Goal: Task Accomplishment & Management: Use online tool/utility

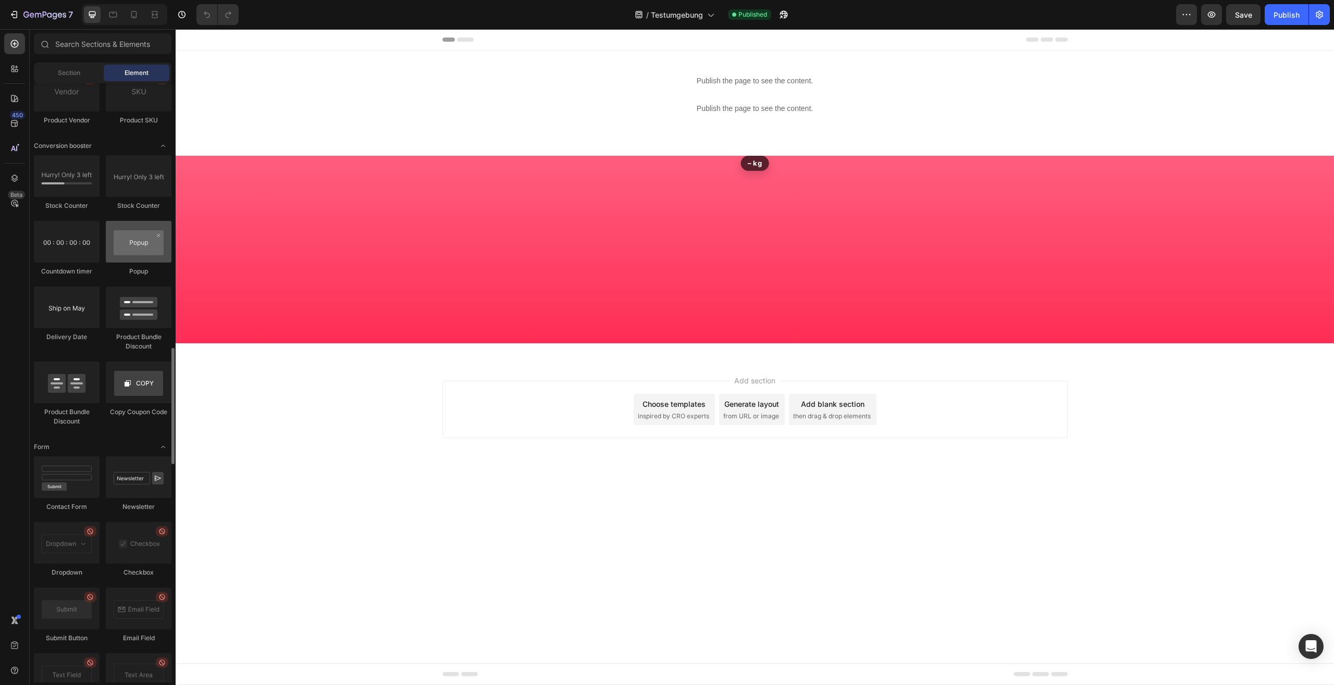
scroll to position [1914, 0]
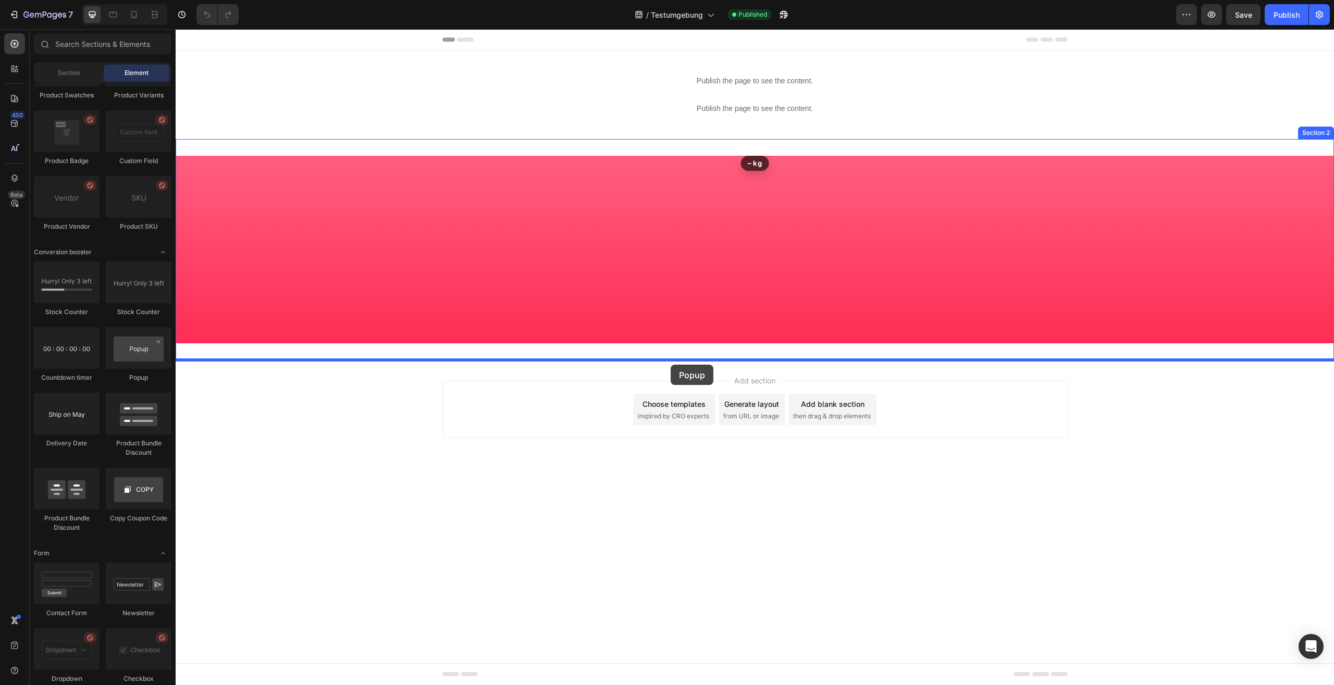
drag, startPoint x: 296, startPoint y: 388, endPoint x: 671, endPoint y: 365, distance: 375.4
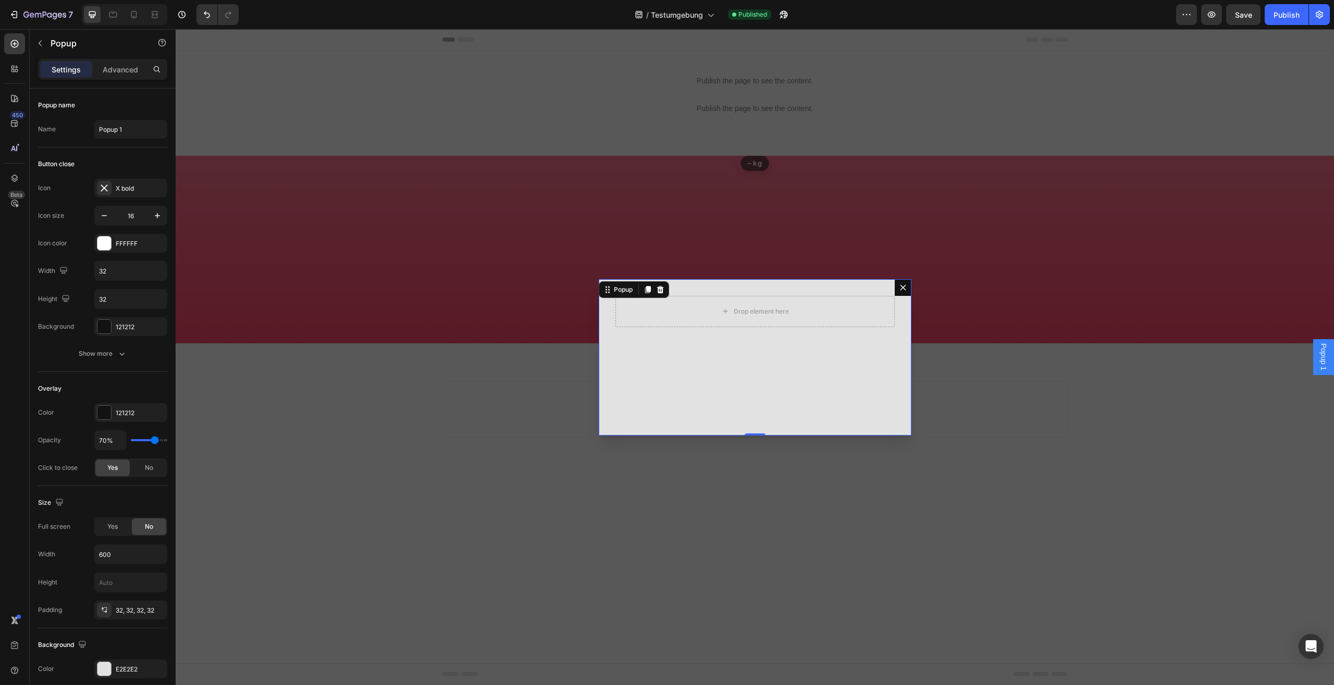
click at [903, 286] on icon "Dialog content" at bounding box center [903, 288] width 8 height 8
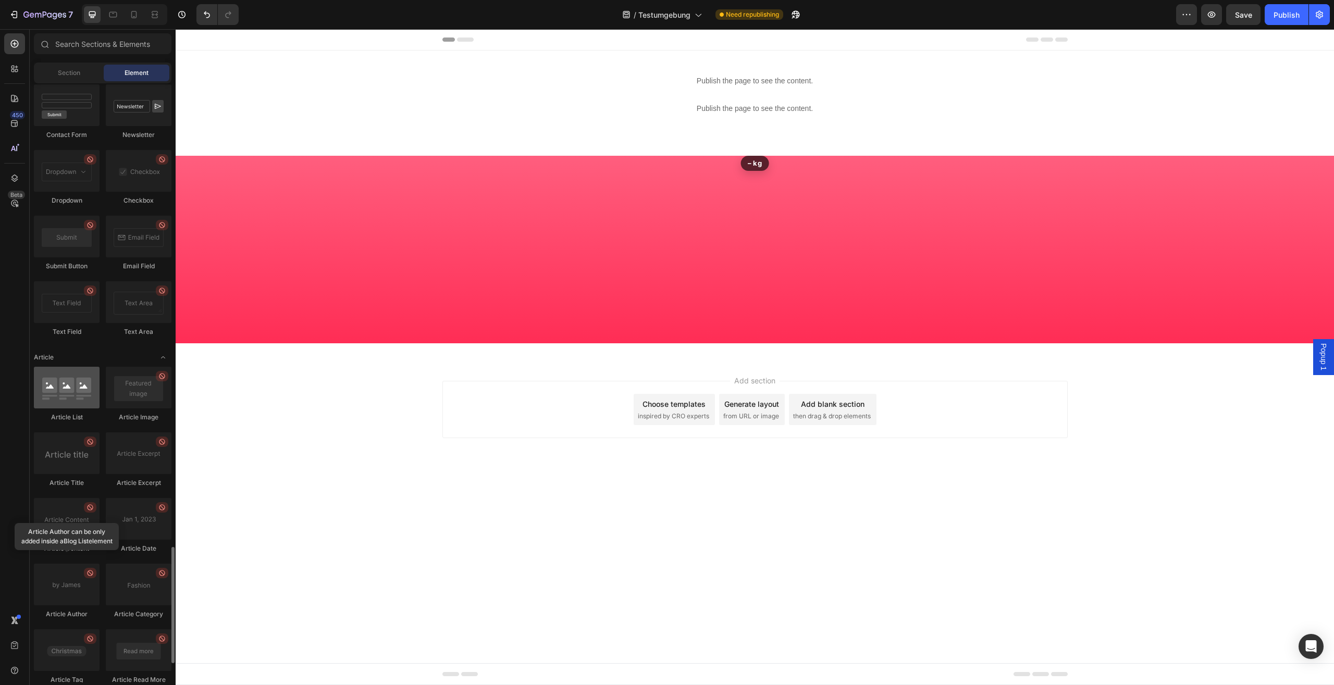
scroll to position [2489, 0]
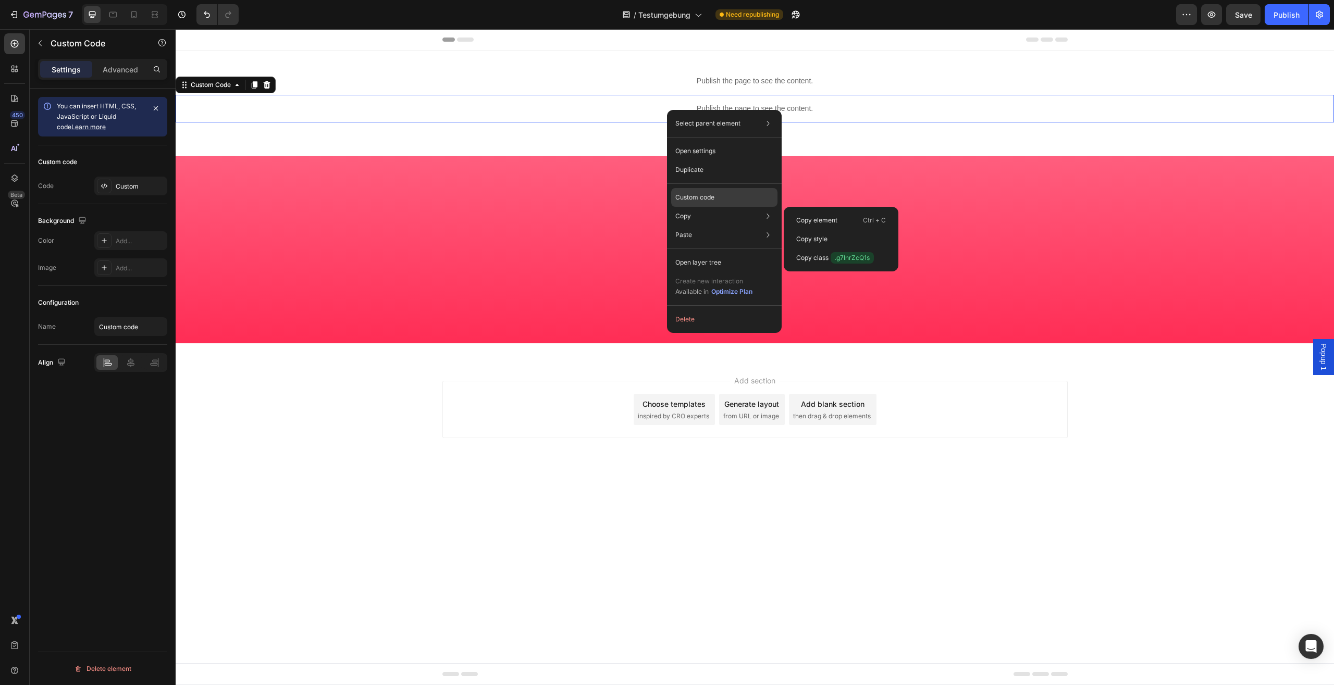
click at [704, 194] on p "Custom code" at bounding box center [694, 197] width 39 height 9
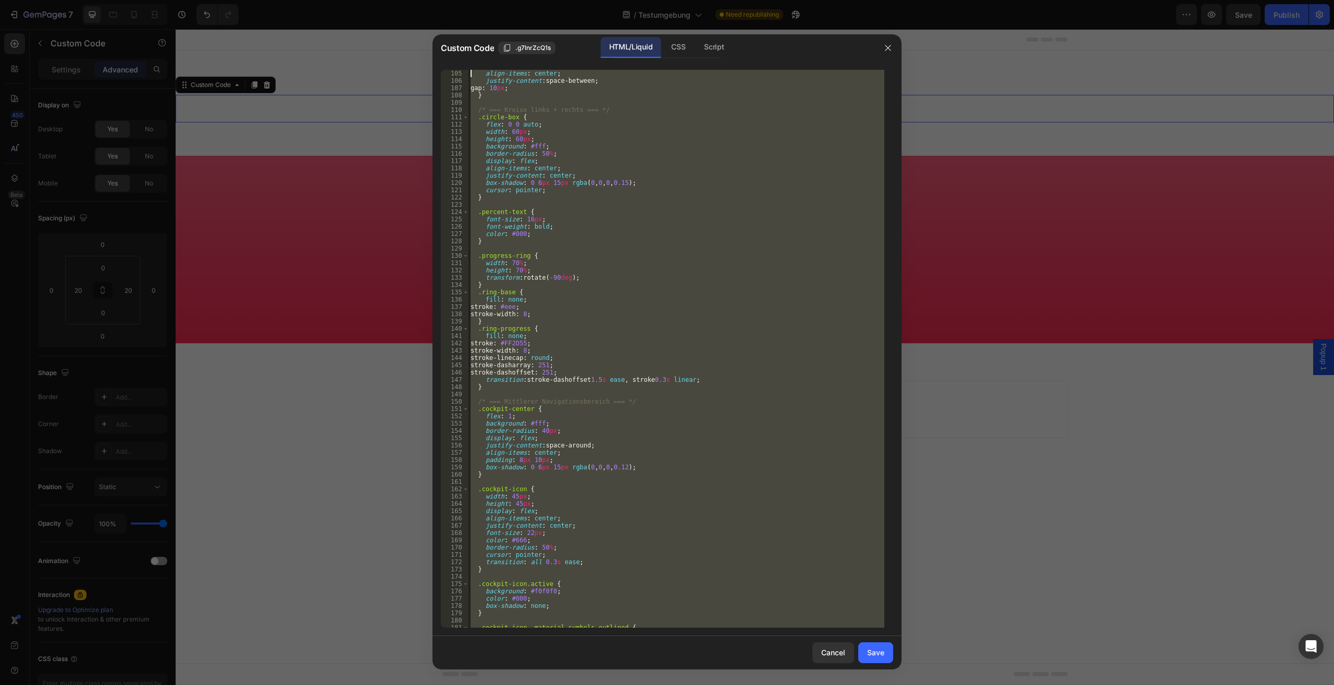
scroll to position [0, 0]
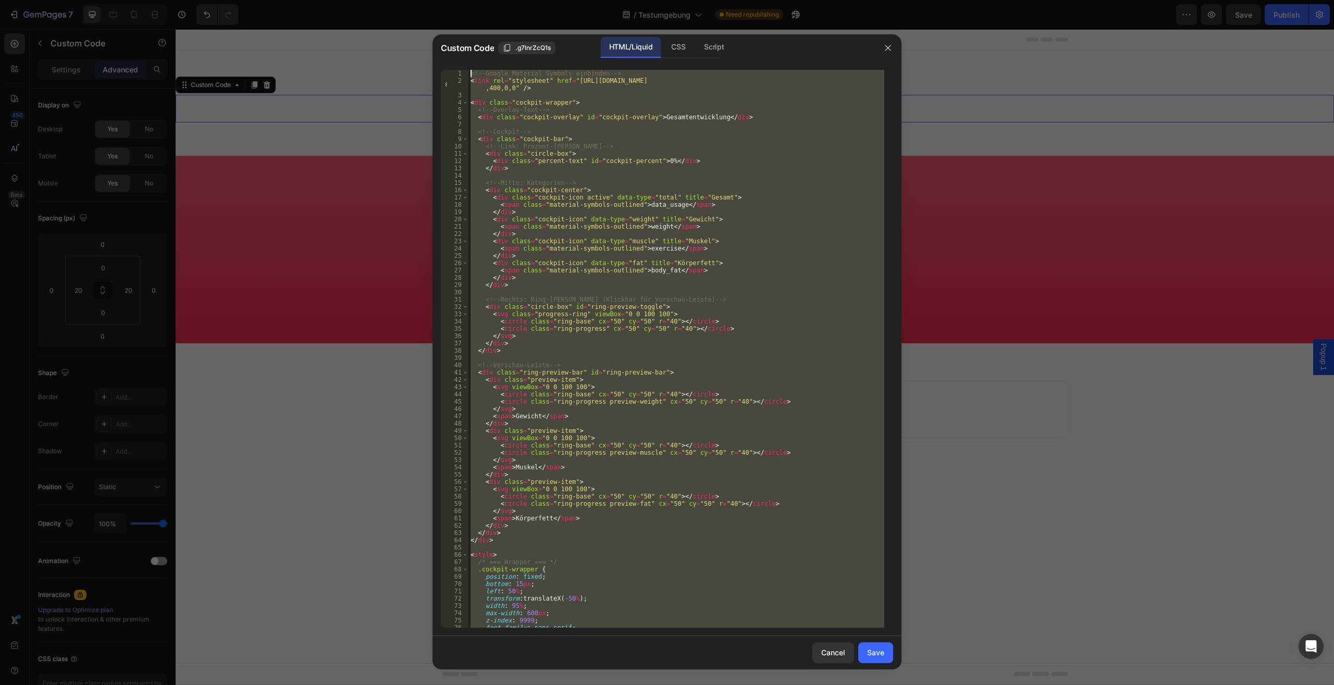
drag, startPoint x: 490, startPoint y: 622, endPoint x: 378, endPoint y: -44, distance: 675.4
click at [469, 70] on div "<!-- Google Material Symbols einbinden --> < link rel = "stylesheet" href = "[U…" at bounding box center [677, 349] width 416 height 558
type textarea "<!-- Google Material Symbols einbinden --> <link rel="stylesheet" href="[URL][D…"
paste textarea
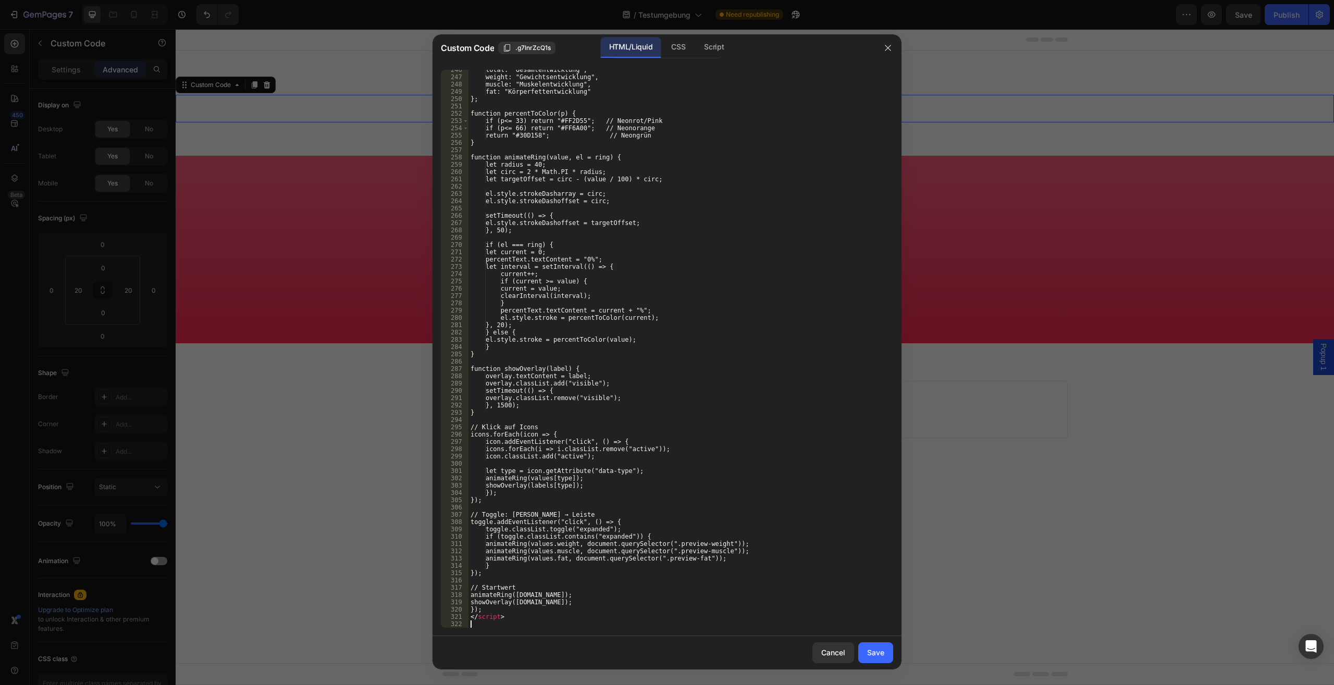
scroll to position [1799, 0]
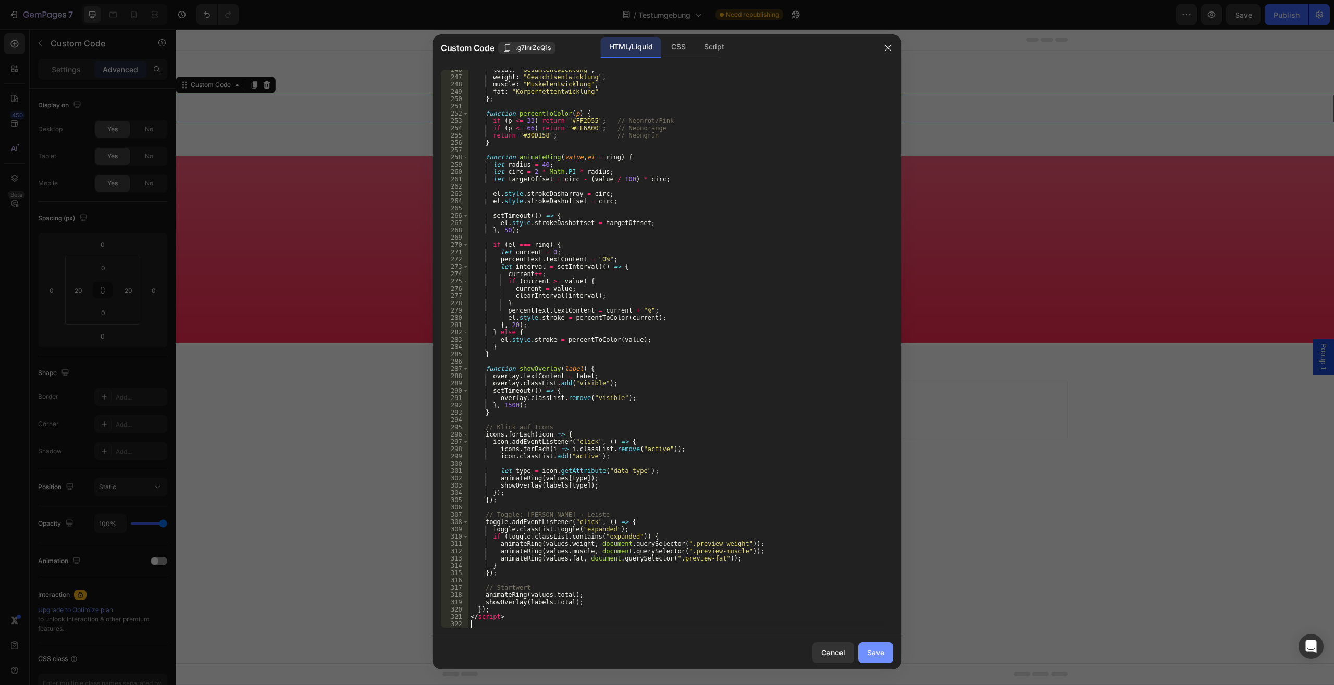
click at [866, 648] on button "Save" at bounding box center [875, 653] width 35 height 21
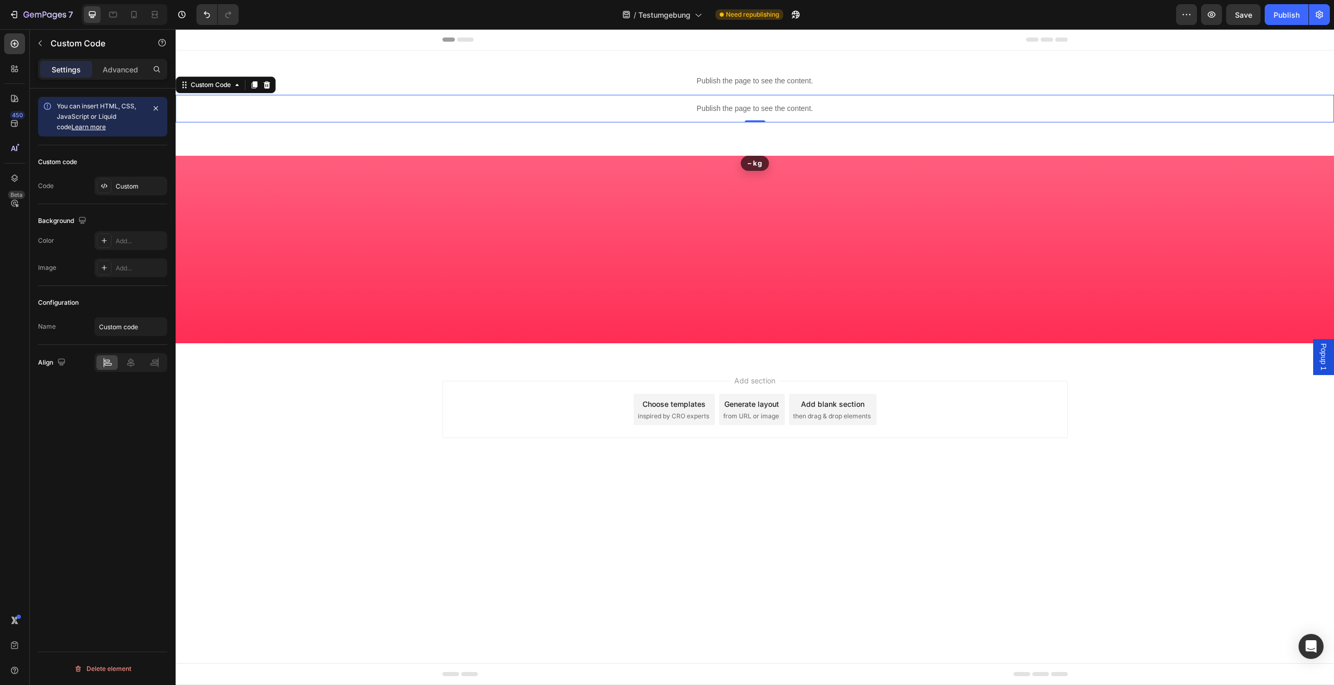
drag, startPoint x: 1289, startPoint y: 19, endPoint x: 1284, endPoint y: 26, distance: 8.2
click at [1289, 19] on div "Publish" at bounding box center [1287, 14] width 26 height 11
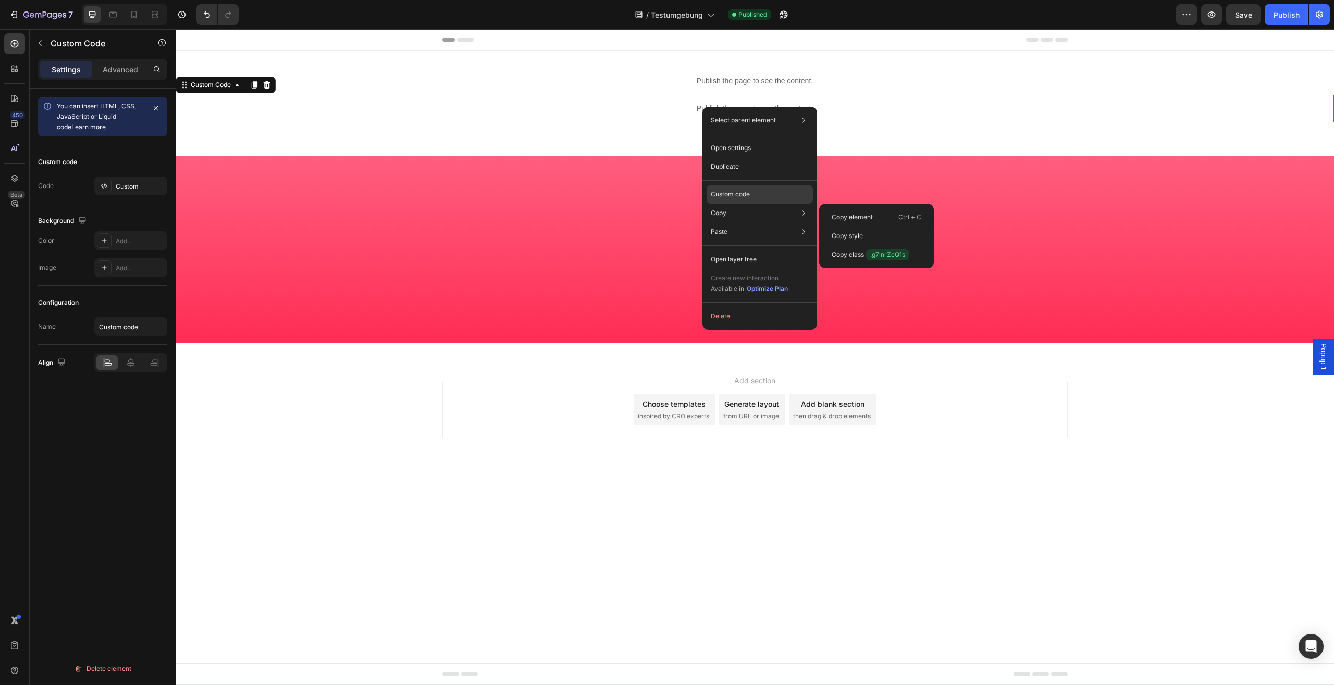
click at [736, 195] on p "Custom code" at bounding box center [730, 194] width 39 height 9
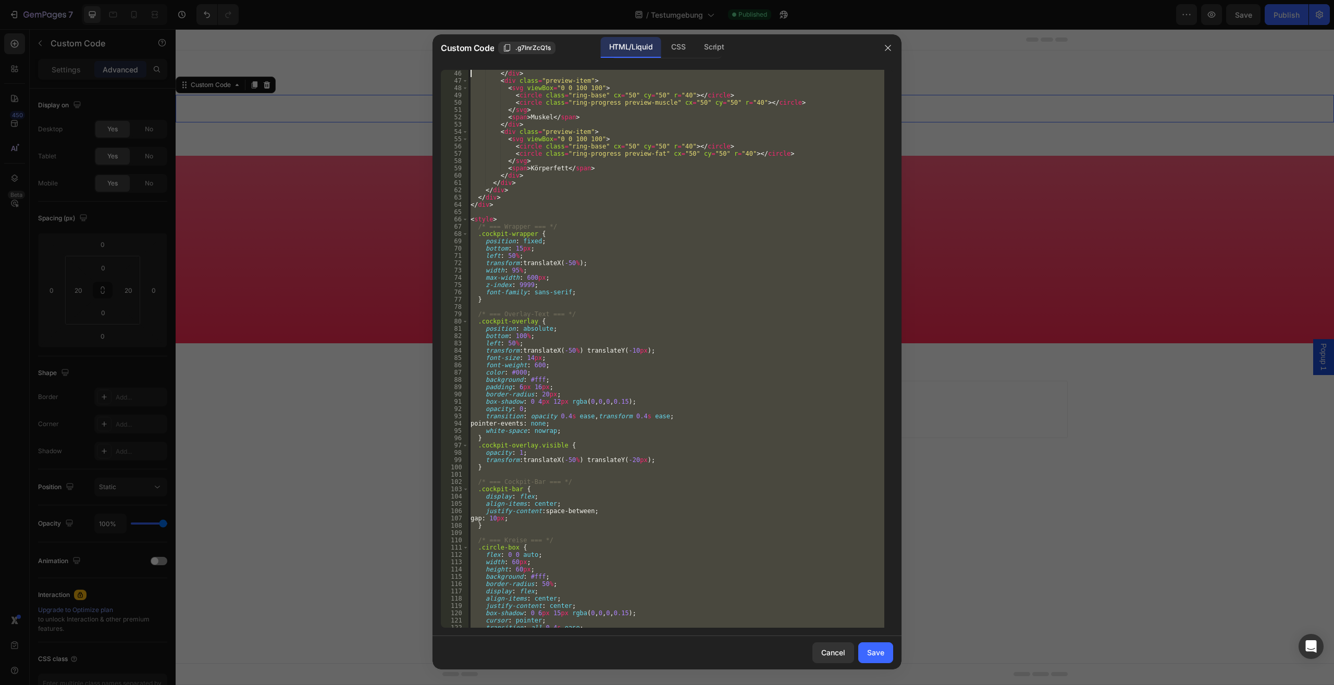
scroll to position [0, 0]
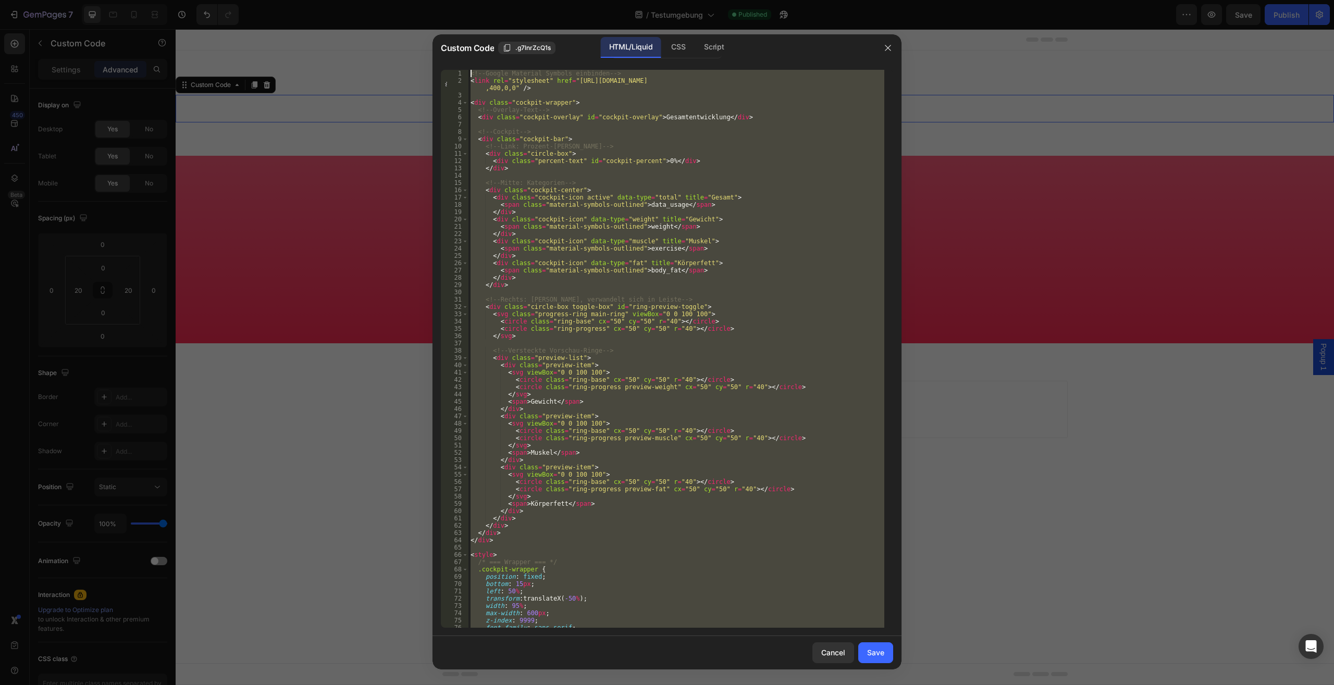
drag, startPoint x: 517, startPoint y: 626, endPoint x: 418, endPoint y: -44, distance: 677.9
click at [469, 70] on div "<!-- Google Material Symbols einbinden --> < link rel = "stylesheet" href = "[U…" at bounding box center [677, 349] width 416 height 558
type textarea "<!-- Google Material Symbols einbinden --> <link rel="stylesheet" href="[URL][D…"
paste textarea
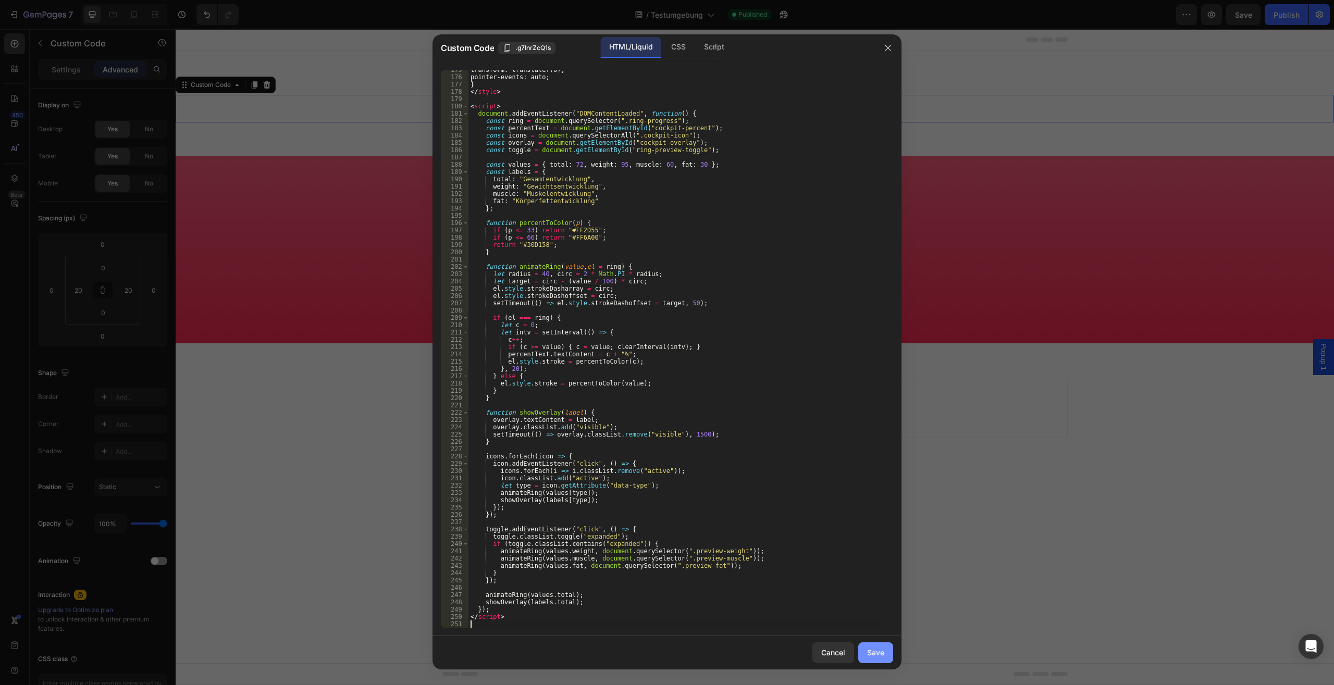
click at [874, 651] on div "Save" at bounding box center [875, 652] width 17 height 11
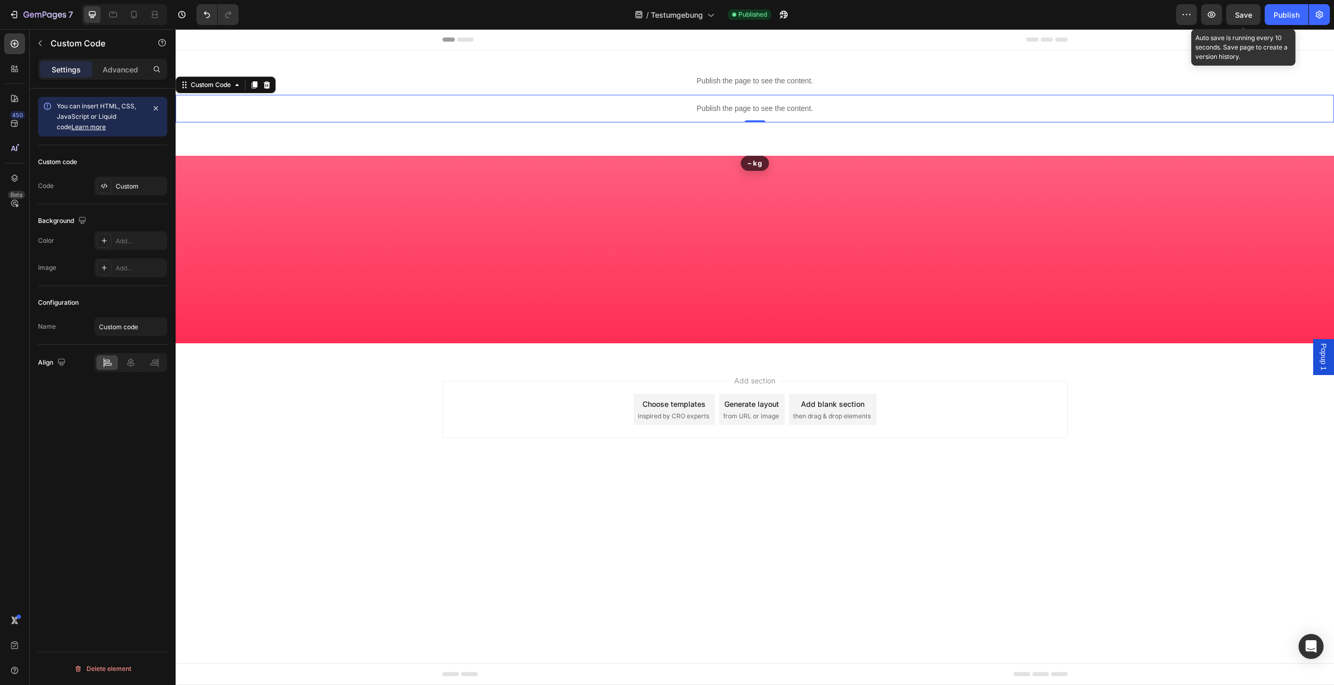
click at [1264, 13] on div "Preview Save Auto save is running every 10 seconds. Save page to create a versi…" at bounding box center [1253, 14] width 154 height 21
click at [1277, 17] on div "Publish" at bounding box center [1287, 14] width 26 height 11
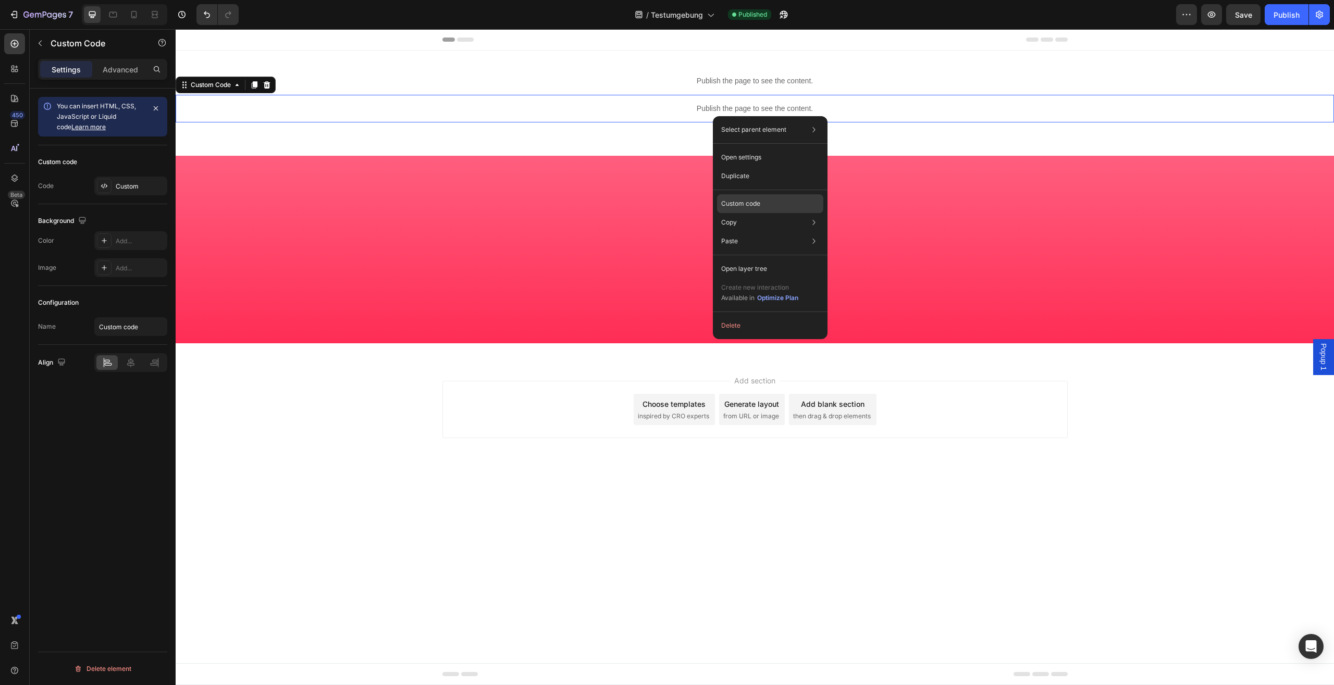
click at [754, 205] on p "Custom code" at bounding box center [740, 203] width 39 height 9
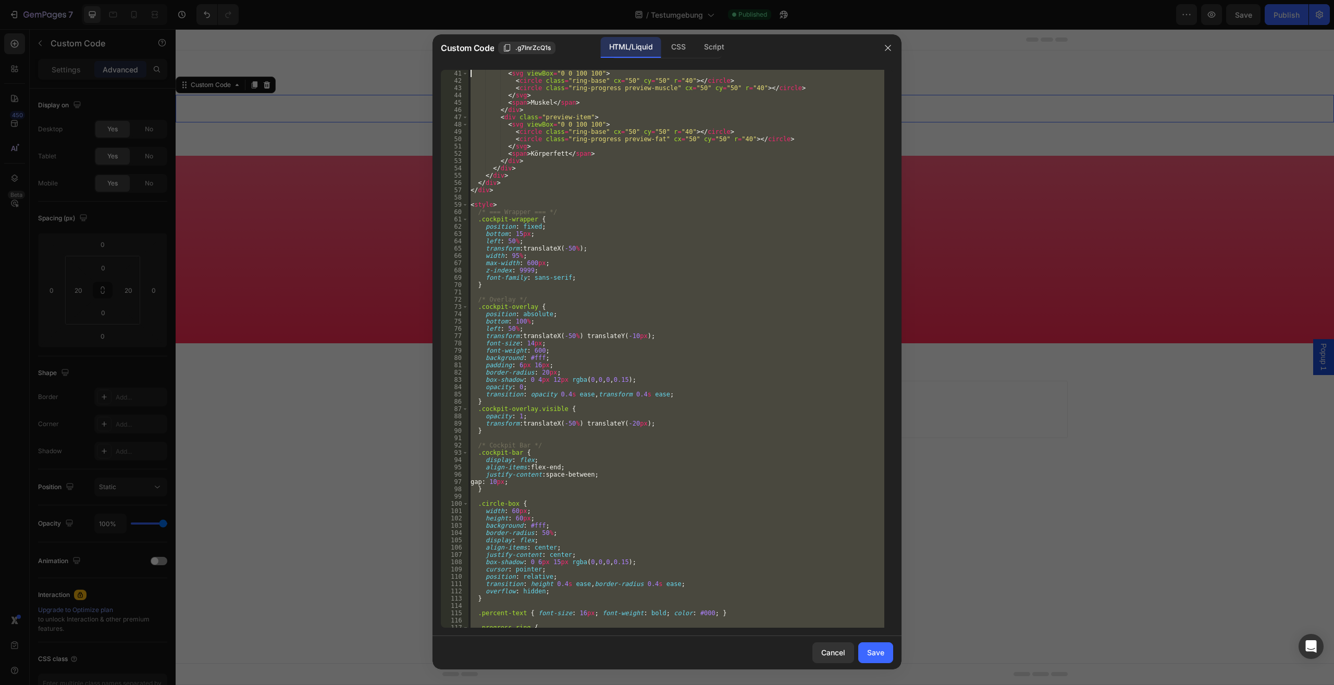
scroll to position [0, 0]
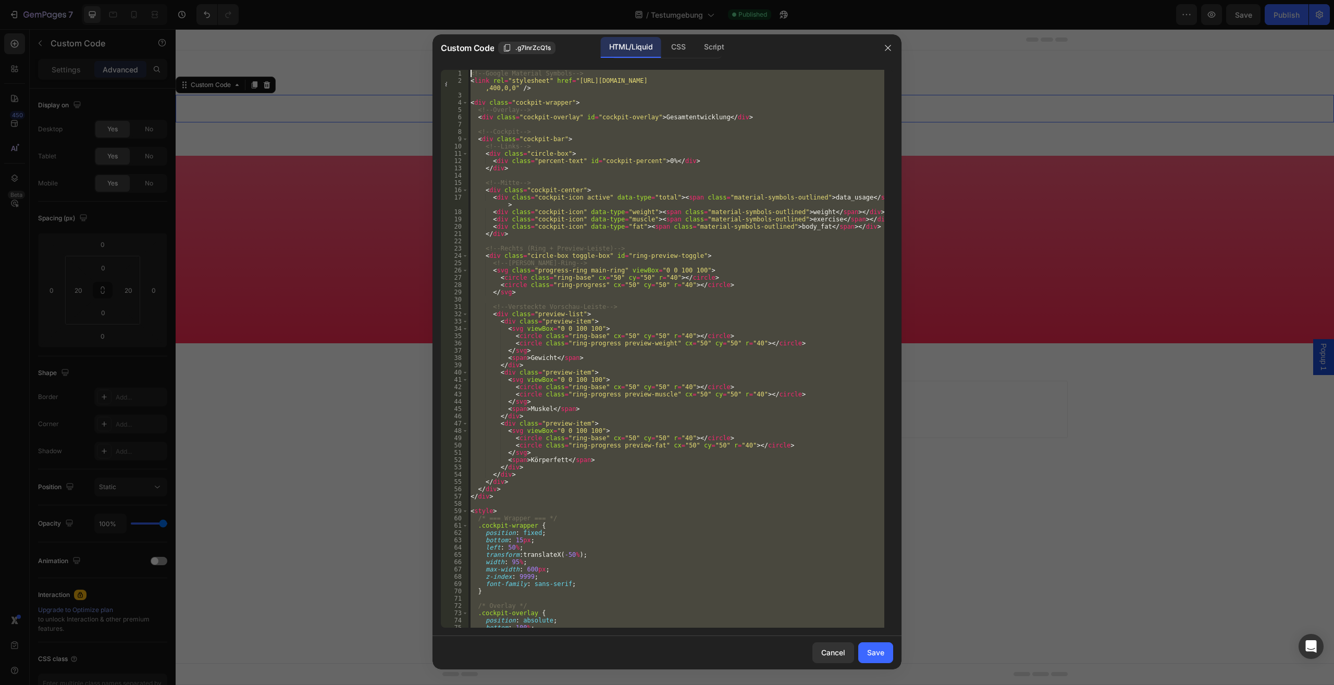
drag, startPoint x: 530, startPoint y: 623, endPoint x: 380, endPoint y: -44, distance: 683.8
click at [469, 70] on div "<!-- Google Material Symbols --> < link rel = "stylesheet" href = "[URL][DOMAIN…" at bounding box center [677, 349] width 416 height 558
type textarea "<!-- Google Material Symbols --> <link rel="stylesheet" href="[URL][DOMAIN_NAME…"
paste textarea
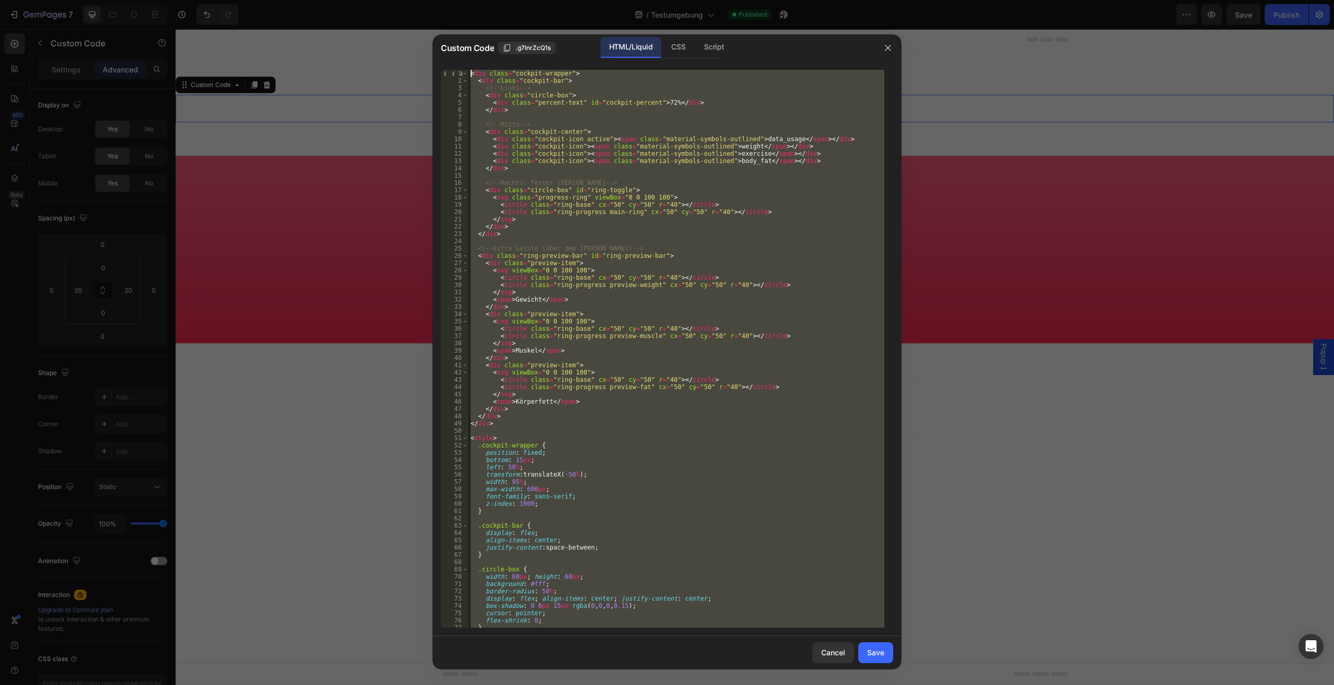
drag, startPoint x: 495, startPoint y: 624, endPoint x: 396, endPoint y: -44, distance: 675.9
click at [469, 70] on div "< div class = "cockpit-wrapper" > < div class = "cockpit-bar" > <!-- Links --> …" at bounding box center [677, 349] width 416 height 558
type textarea "<div class="cockpit-wrapper"> <div class="cockpit-bar">"
click at [895, 47] on button "button" at bounding box center [888, 48] width 17 height 17
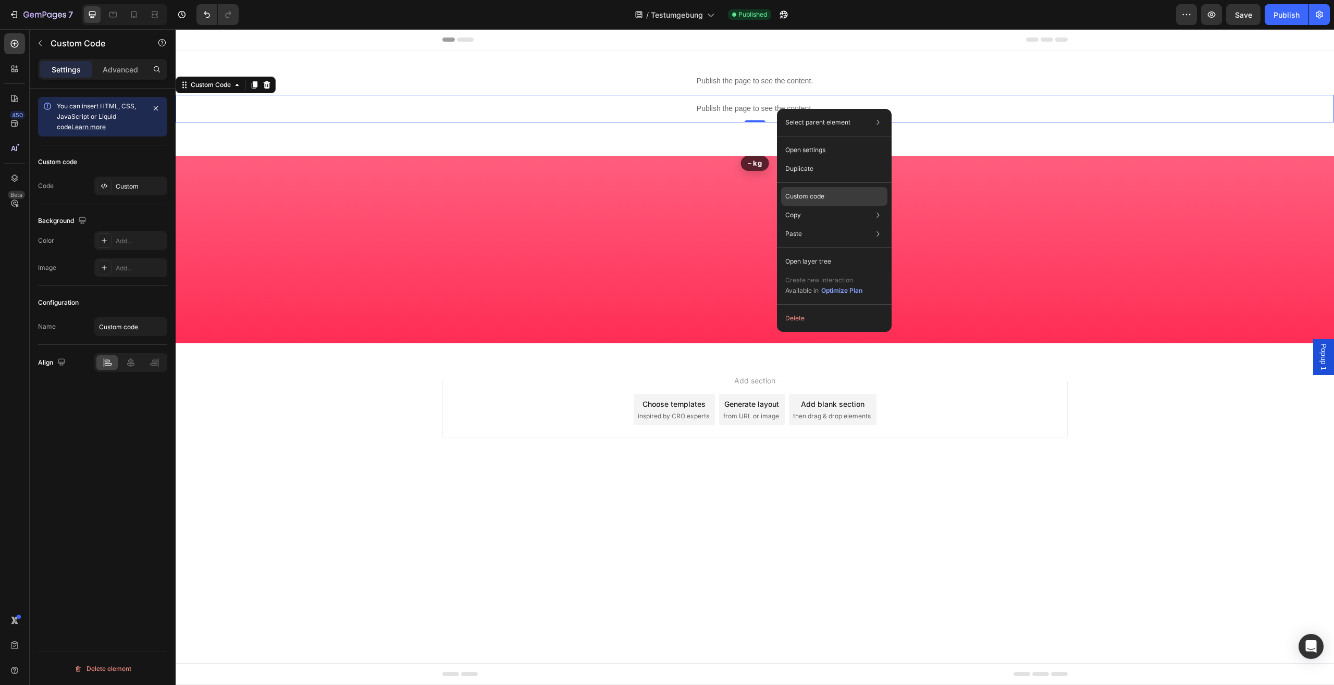
click at [818, 196] on p "Custom code" at bounding box center [804, 196] width 39 height 9
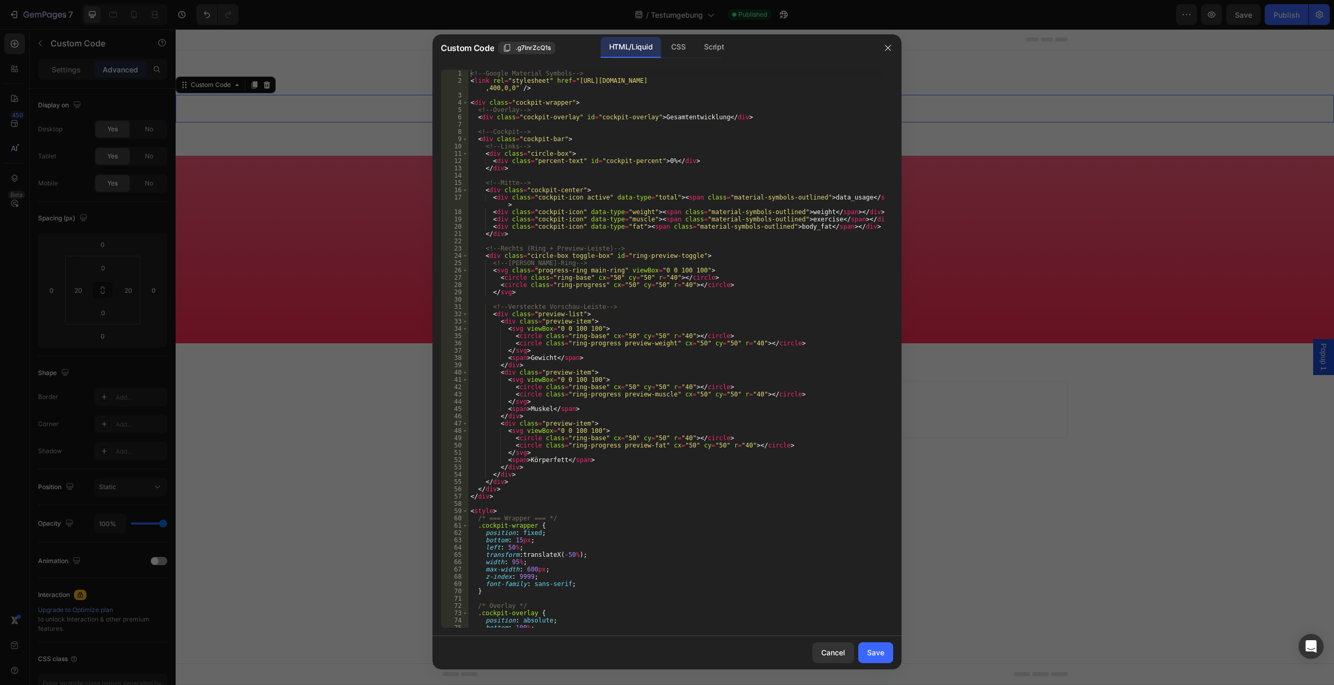
type textarea "</svg>"
drag, startPoint x: 483, startPoint y: 372, endPoint x: 479, endPoint y: 379, distance: 8.2
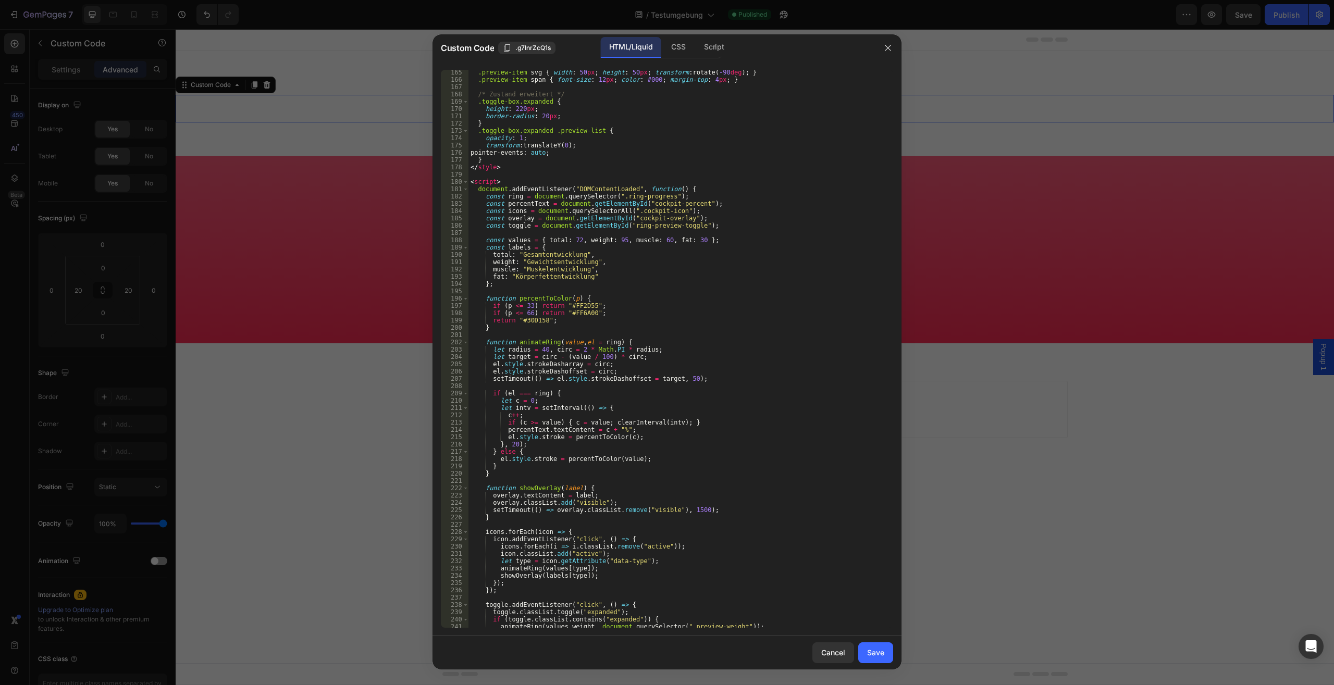
scroll to position [1288, 0]
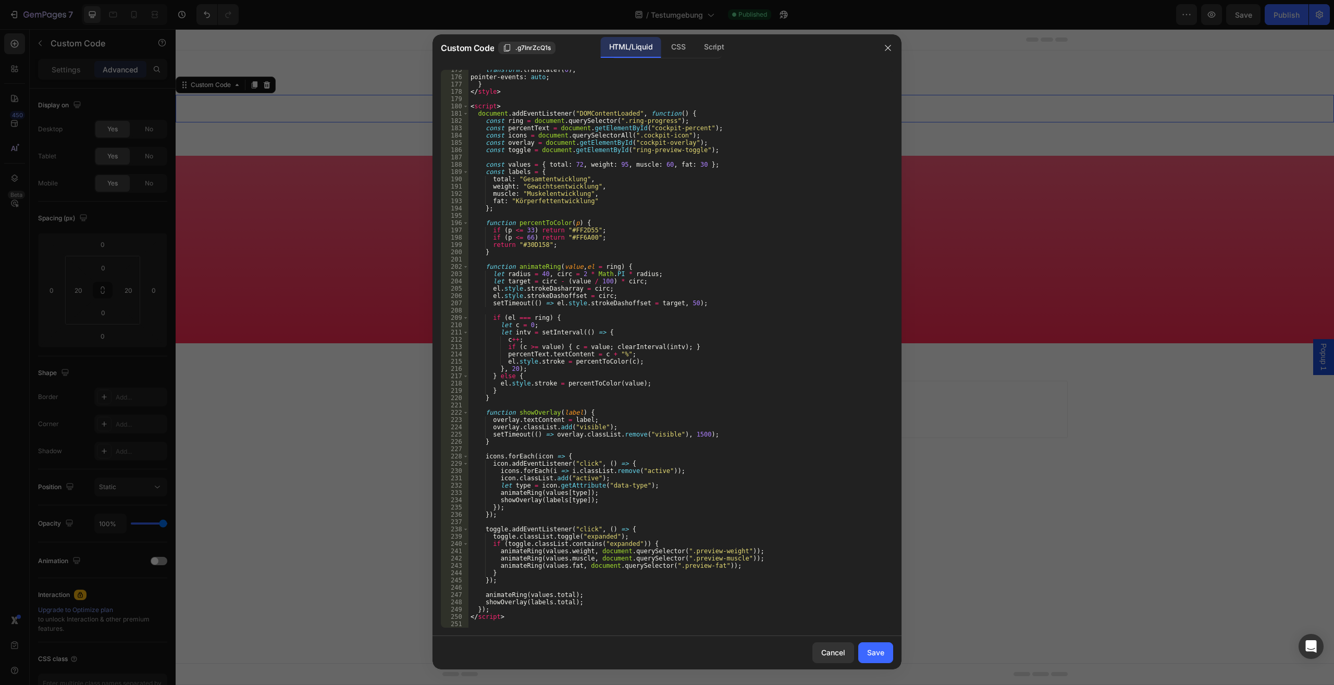
click at [495, 631] on div "</svg> 175 176 177 178 179 180 181 182 183 184 185 186 187 188 189 190 191 192 …" at bounding box center [667, 348] width 469 height 575
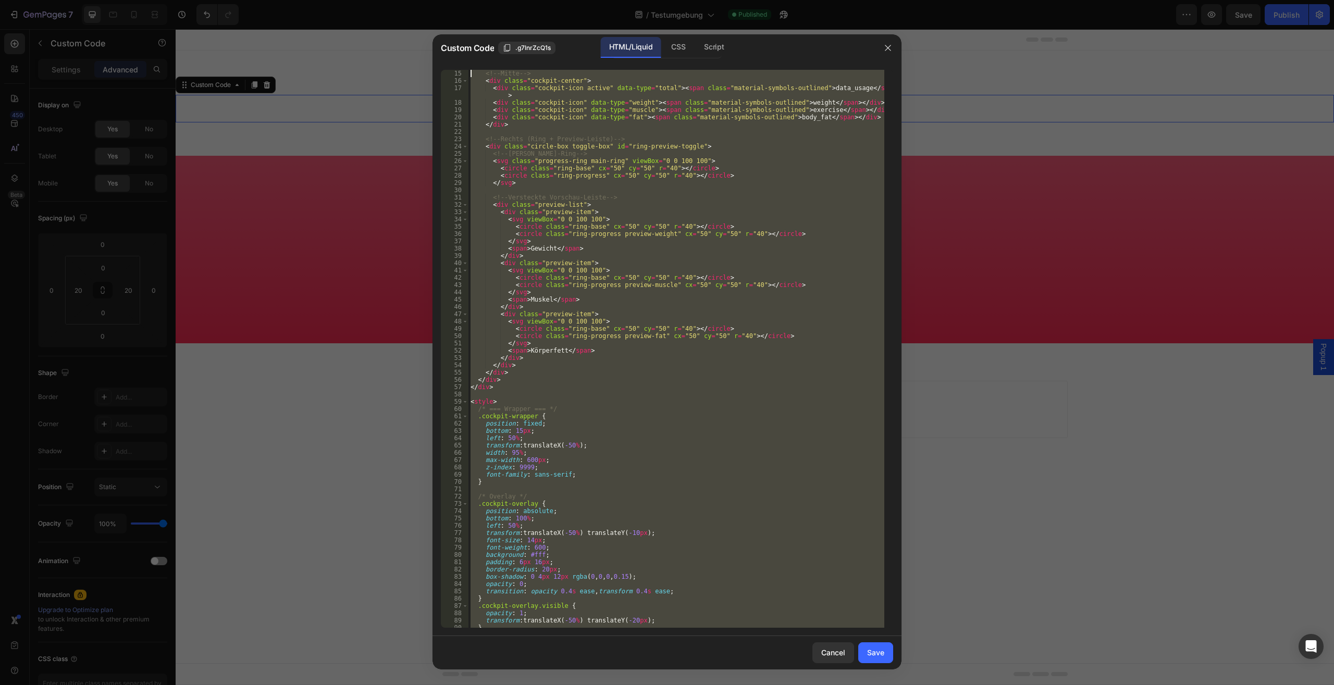
scroll to position [0, 0]
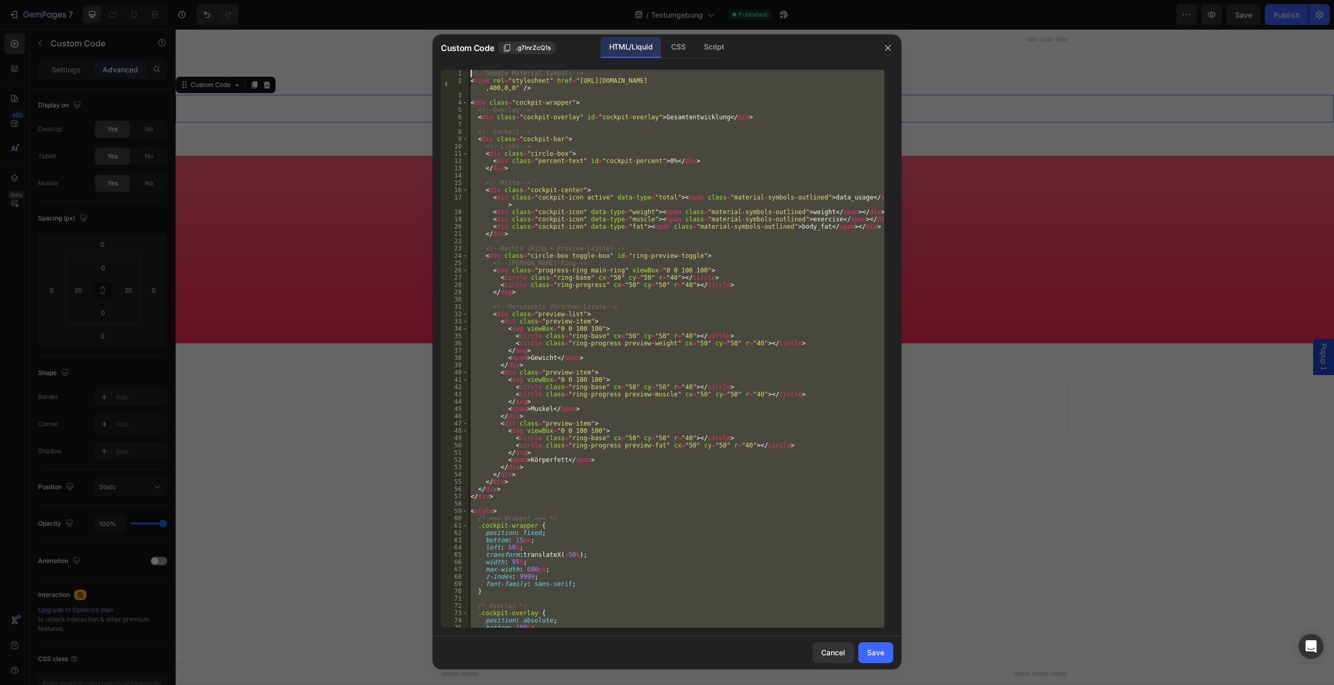
drag, startPoint x: 488, startPoint y: 627, endPoint x: 405, endPoint y: -44, distance: 676.9
click at [469, 70] on div "<!-- Google Material Symbols --> < link rel = "stylesheet" href = "[URL][DOMAIN…" at bounding box center [677, 349] width 416 height 558
type textarea "<!-- Google Material Symbols --> <link rel="stylesheet" href="[URL][DOMAIN_NAME…"
paste textarea
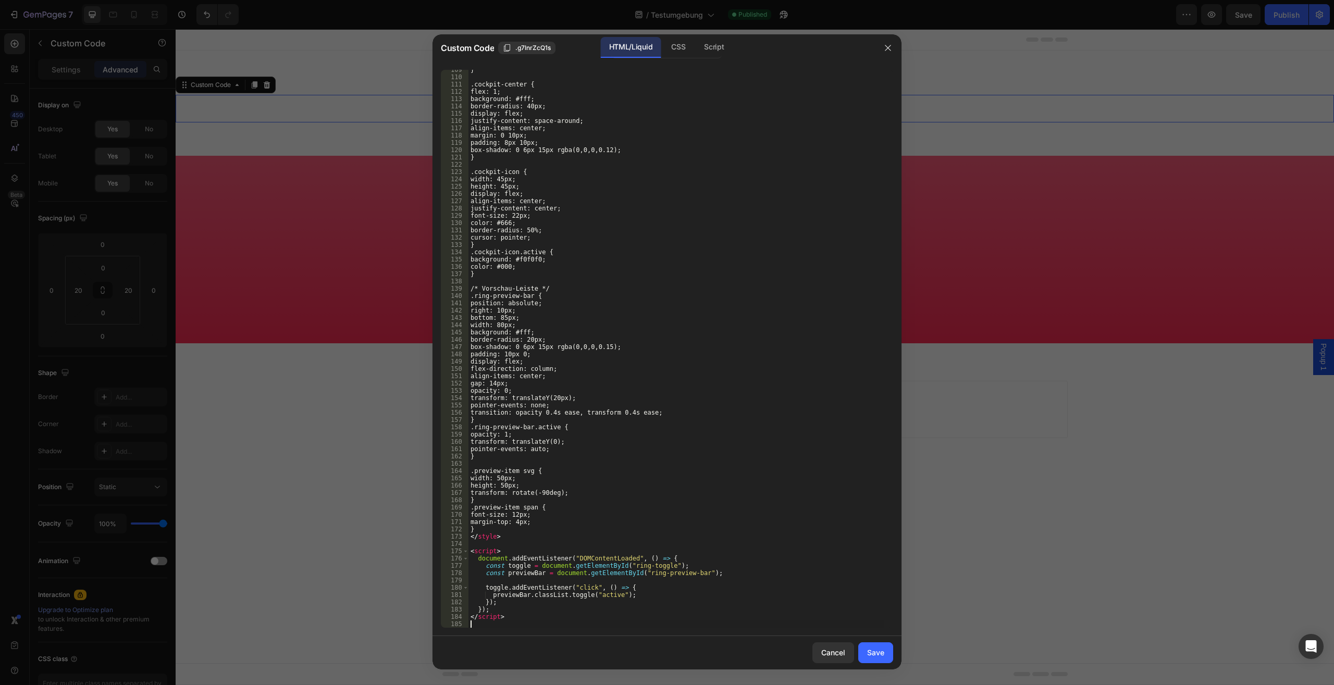
scroll to position [799, 0]
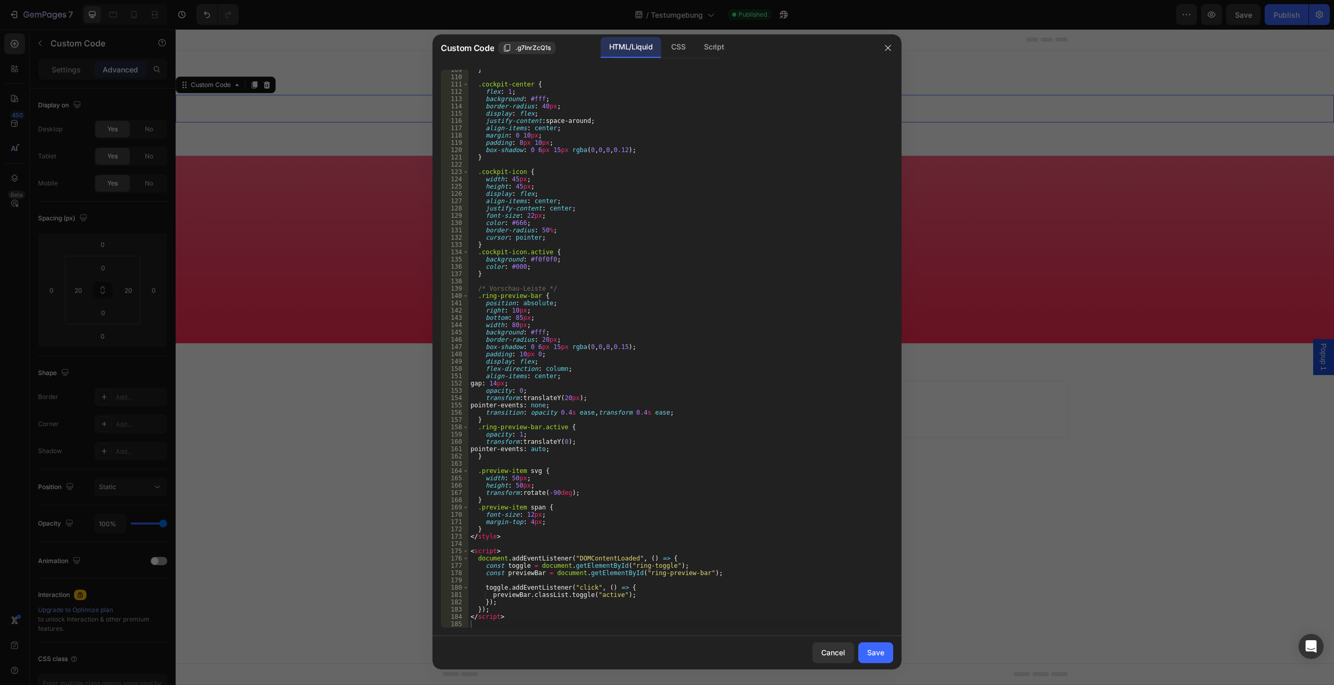
click at [855, 646] on div "Cancel Save" at bounding box center [667, 652] width 469 height 33
click at [865, 649] on button "Save" at bounding box center [875, 653] width 35 height 21
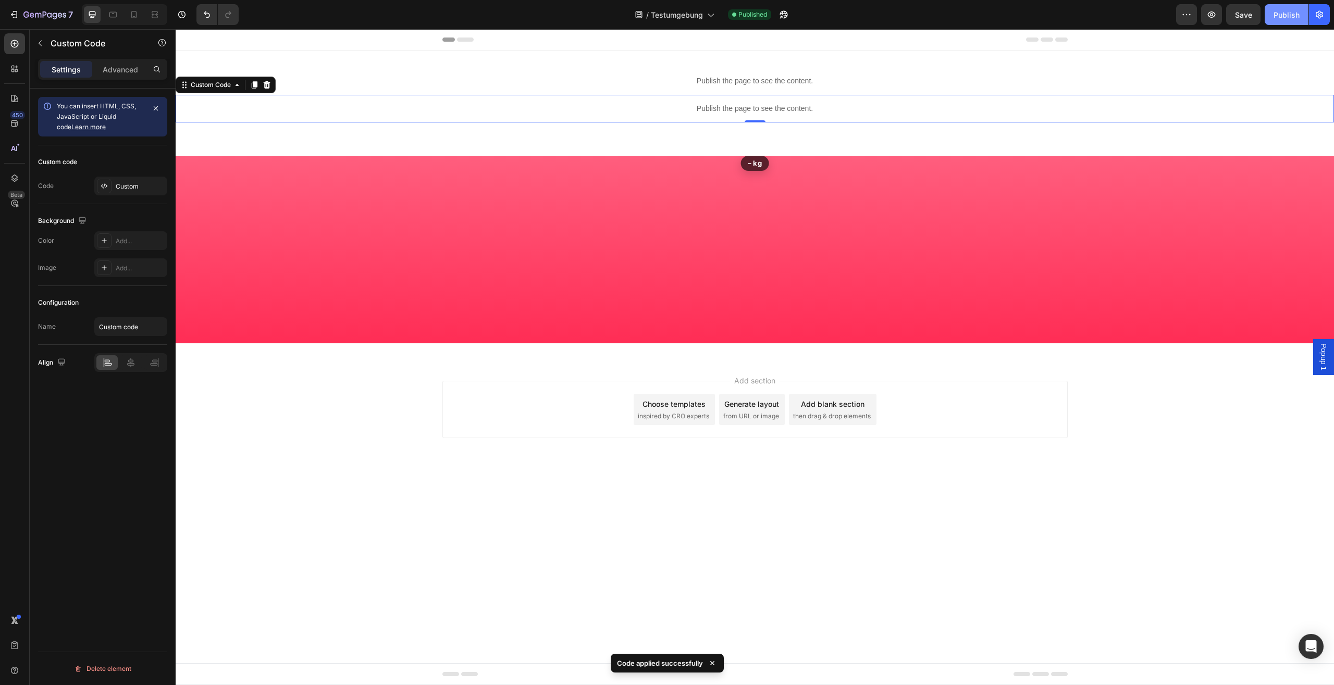
click at [1290, 11] on div "Publish" at bounding box center [1287, 14] width 26 height 11
click at [208, 13] on icon "Undo/Redo" at bounding box center [207, 14] width 10 height 10
click at [209, 14] on icon "Undo/Redo" at bounding box center [207, 14] width 6 height 7
click at [210, 16] on icon "Undo/Redo" at bounding box center [207, 14] width 6 height 7
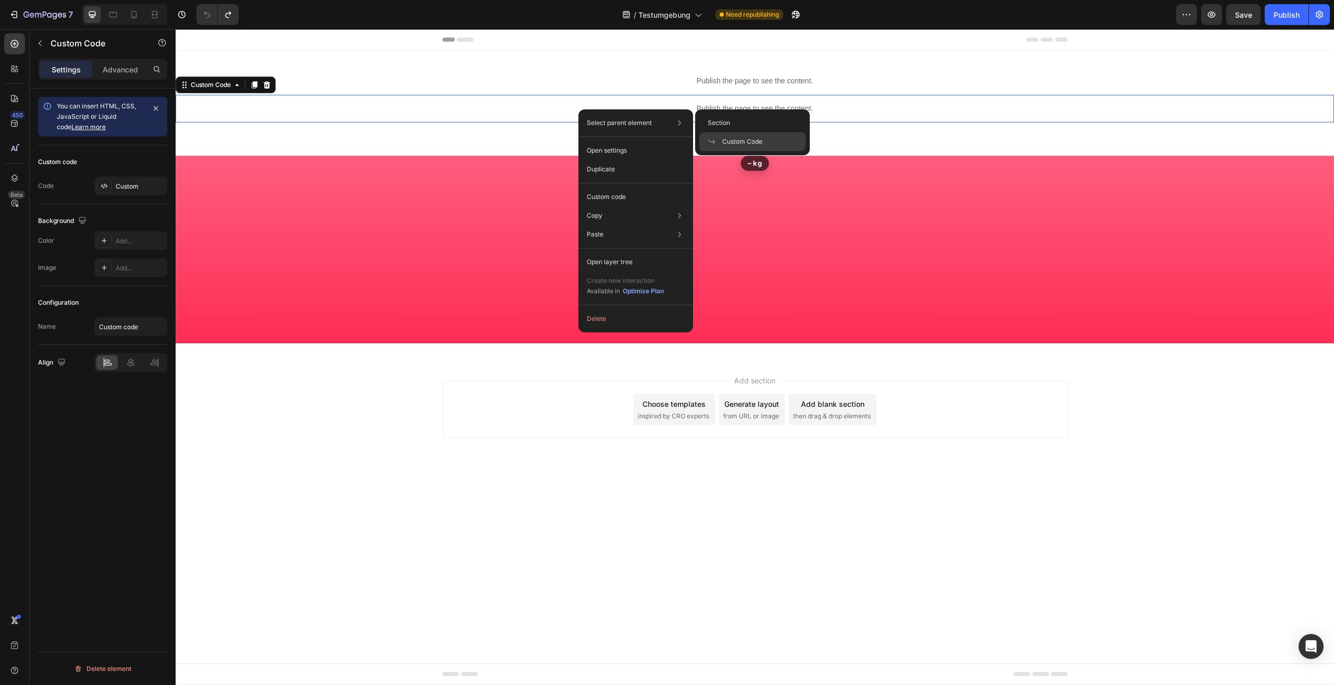
click at [613, 187] on div "Select parent element Section Custom Code Open settings Duplicate Custom code C…" at bounding box center [635, 220] width 115 height 223
click at [613, 225] on div "Custom code" at bounding box center [636, 234] width 106 height 19
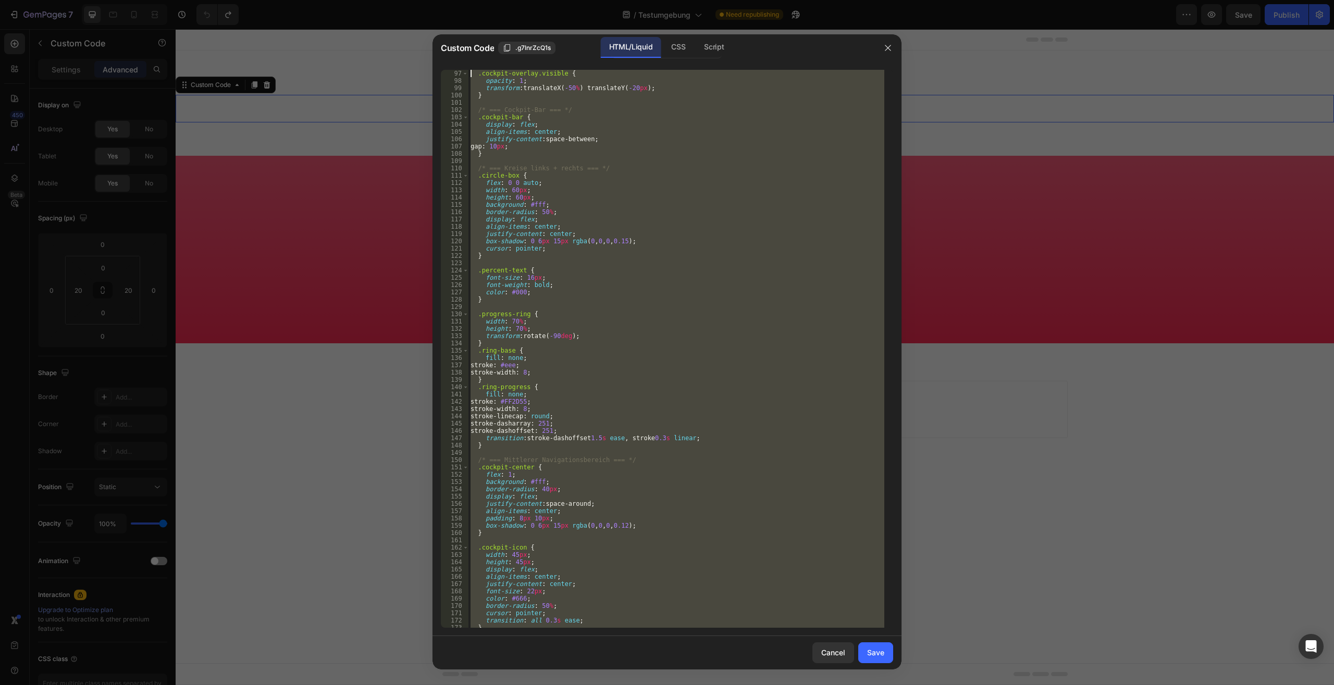
scroll to position [0, 0]
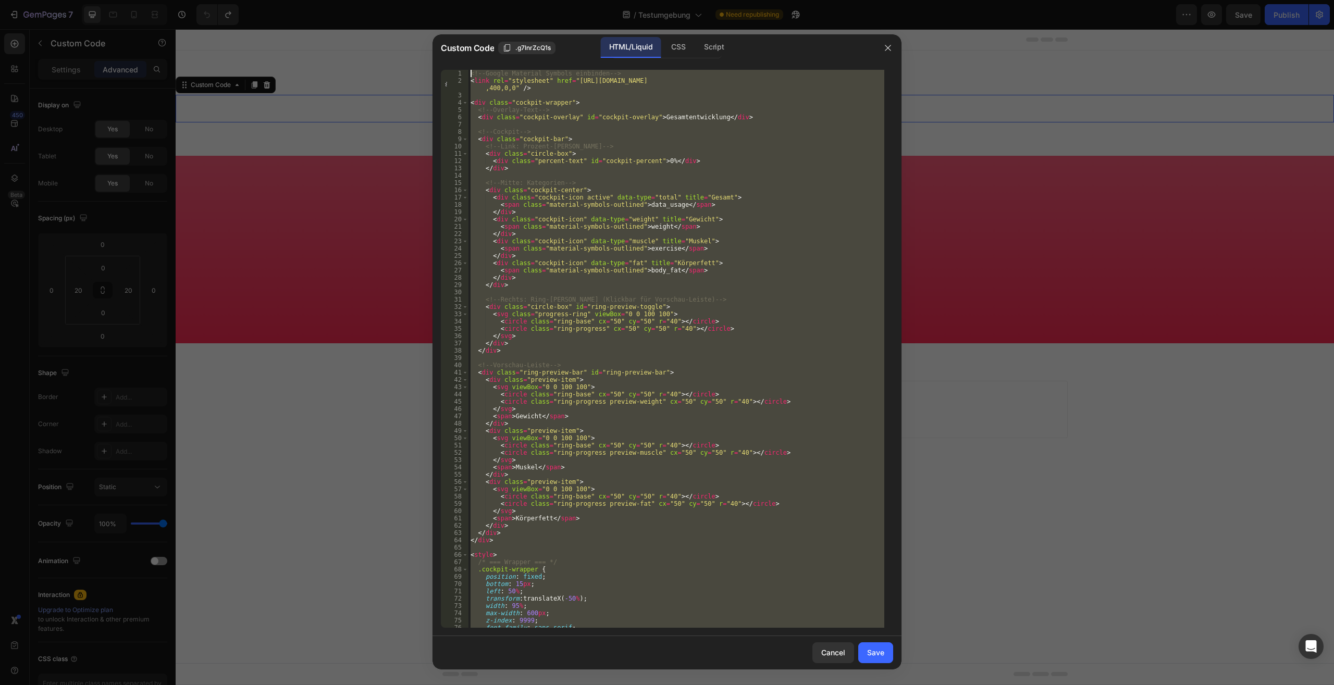
drag, startPoint x: 520, startPoint y: 621, endPoint x: 410, endPoint y: -44, distance: 674.6
click at [469, 70] on div "<!-- Google Material Symbols einbinden --> < link rel = "stylesheet" href = "[U…" at bounding box center [677, 349] width 416 height 558
type textarea "<!-- Google Material Symbols einbinden --> <link rel="stylesheet" href="[URL][D…"
paste textarea
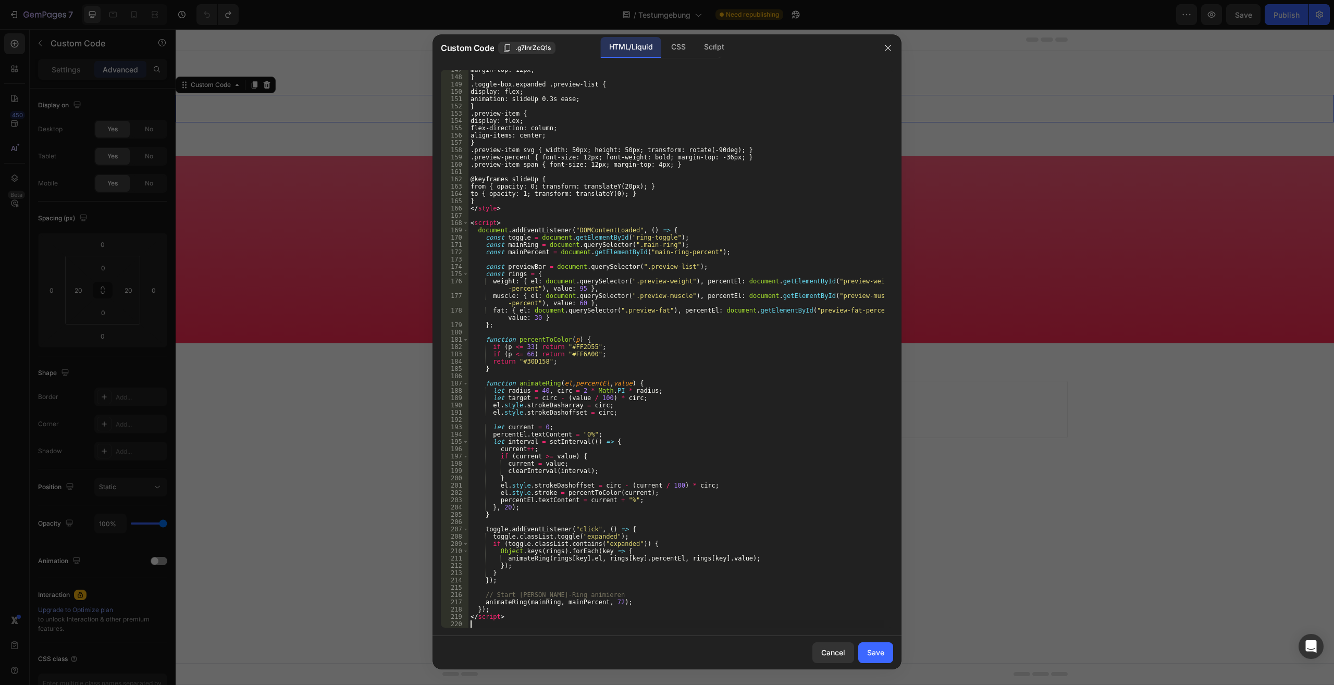
scroll to position [1083, 0]
click at [873, 656] on div "Save" at bounding box center [875, 652] width 17 height 11
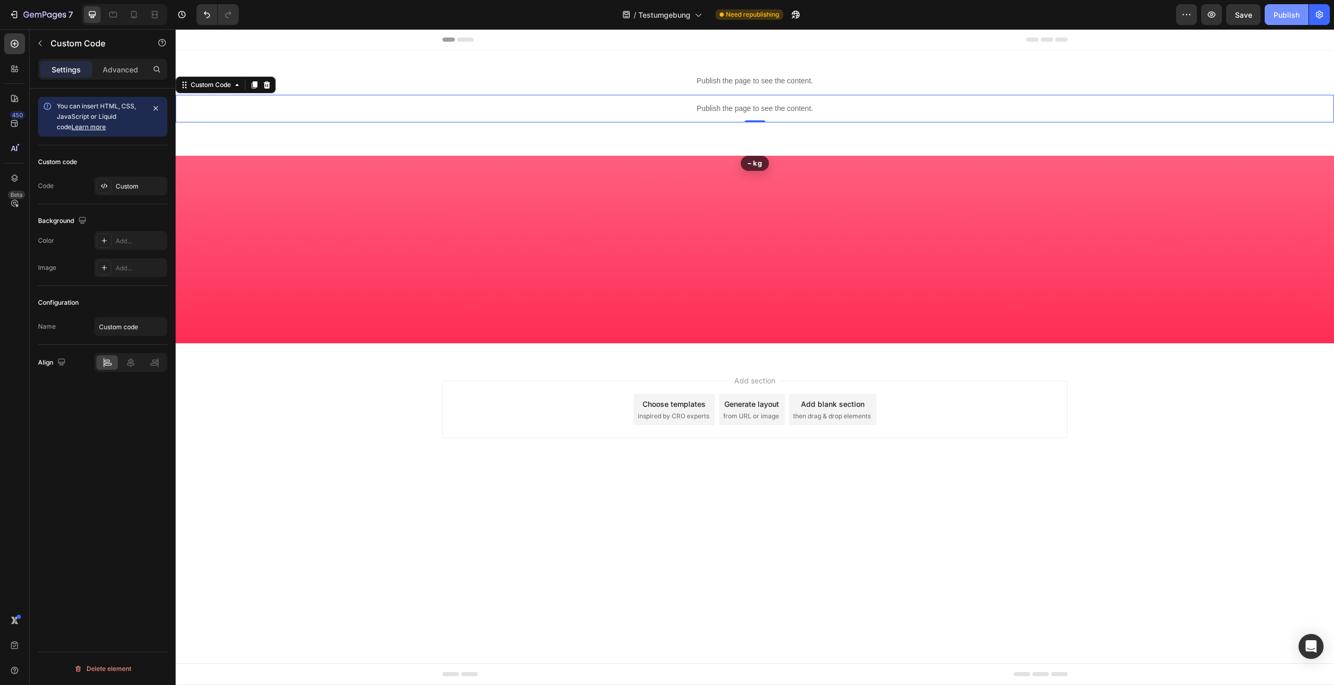
click at [1277, 14] on div "Publish" at bounding box center [1287, 14] width 26 height 11
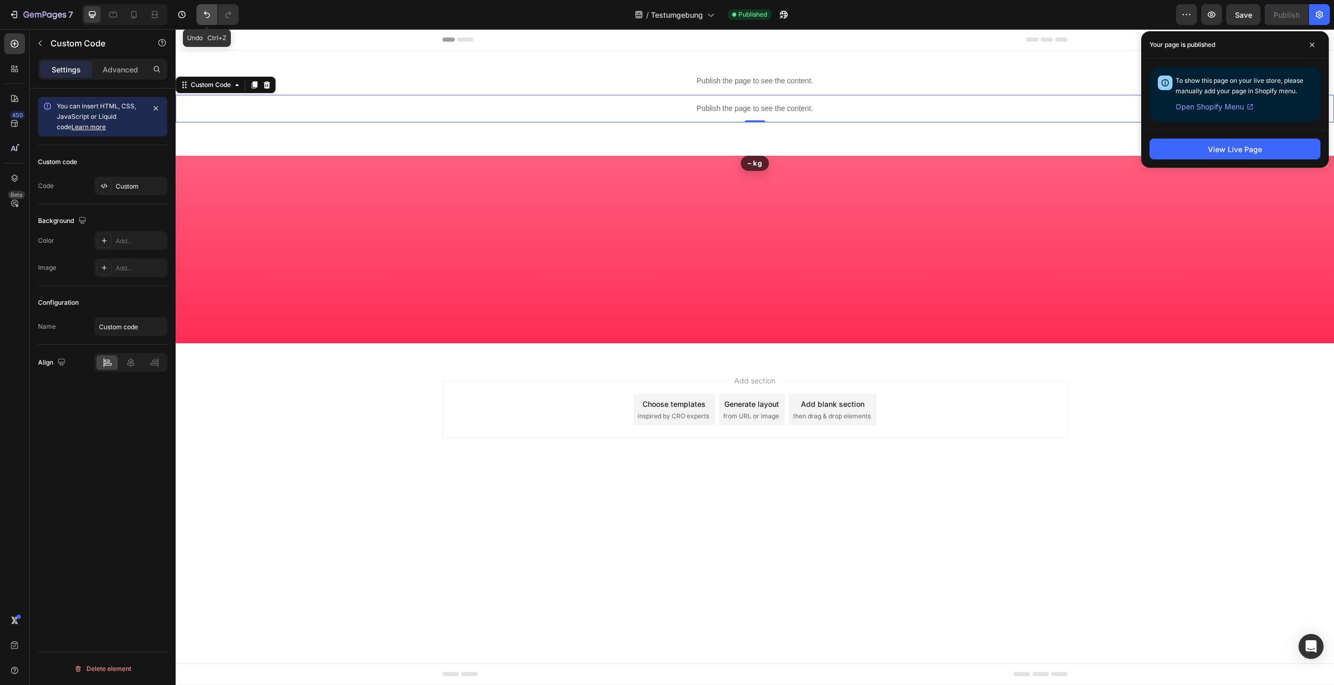
click at [205, 17] on icon "Undo/Redo" at bounding box center [207, 14] width 10 height 10
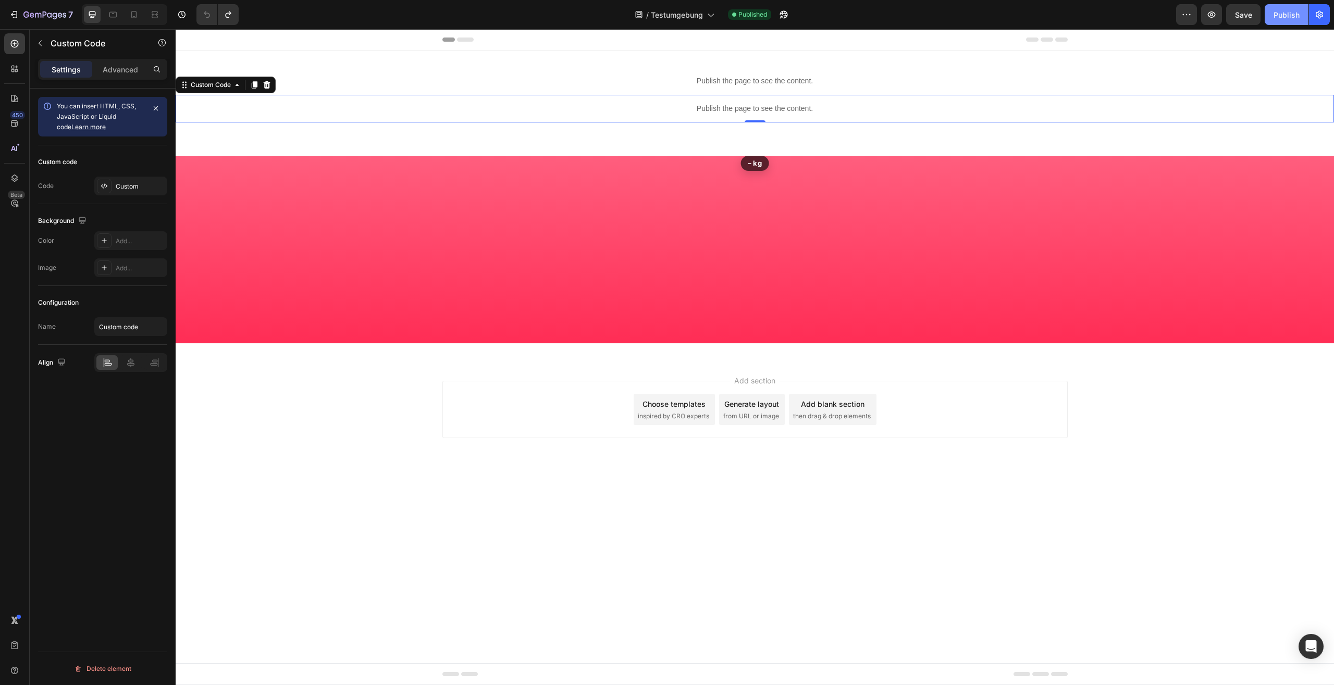
click at [1301, 17] on button "Publish" at bounding box center [1287, 14] width 44 height 21
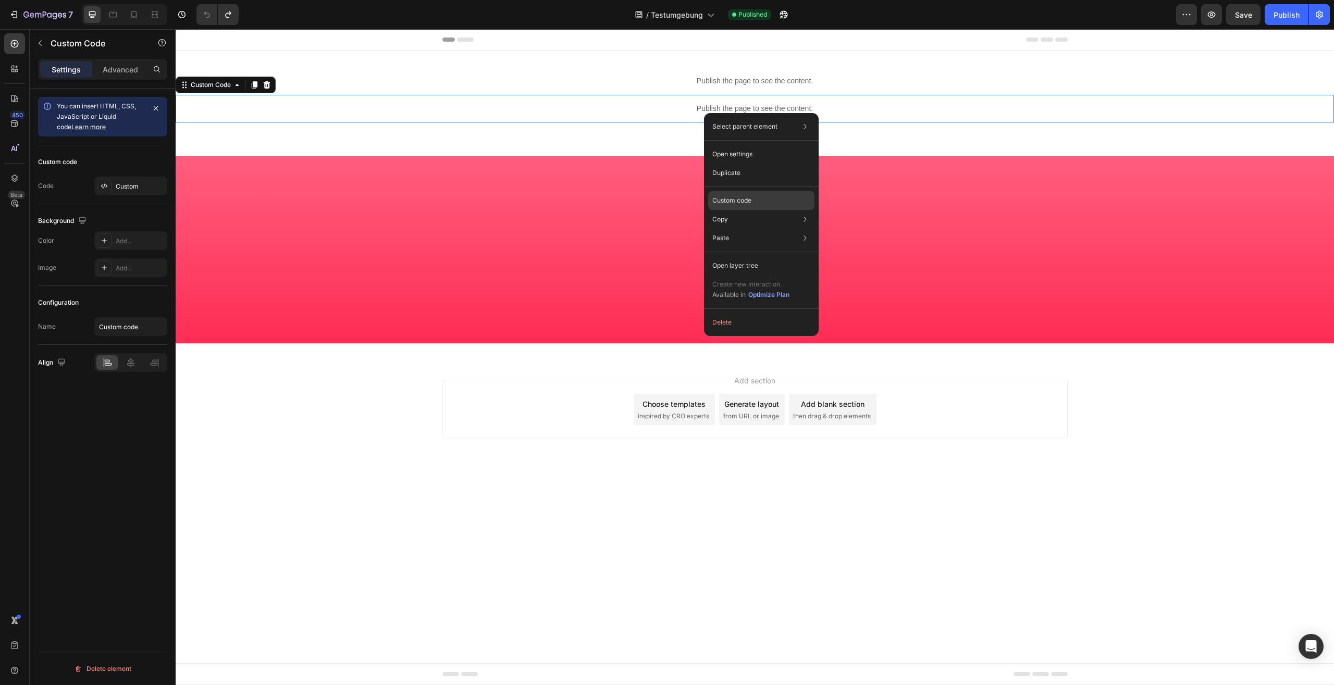
click at [752, 197] on p "Custom code" at bounding box center [731, 200] width 39 height 9
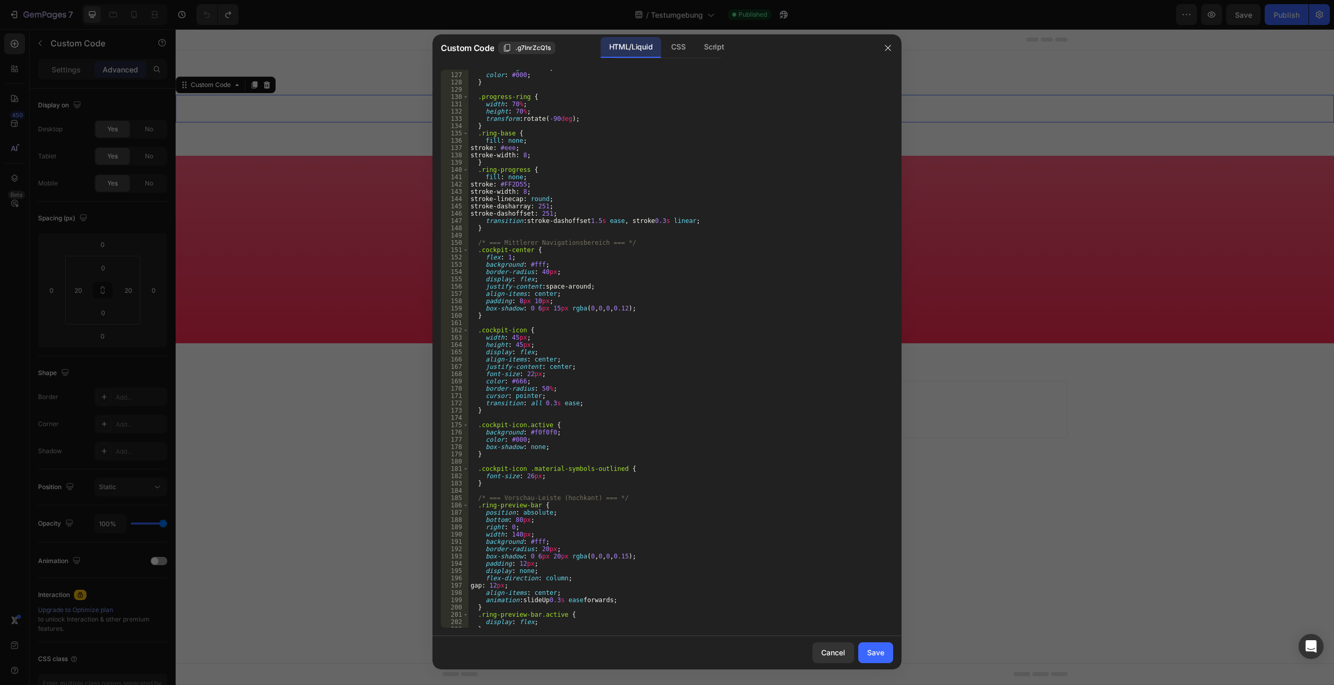
type textarea "transition: all 0.3s ease;"
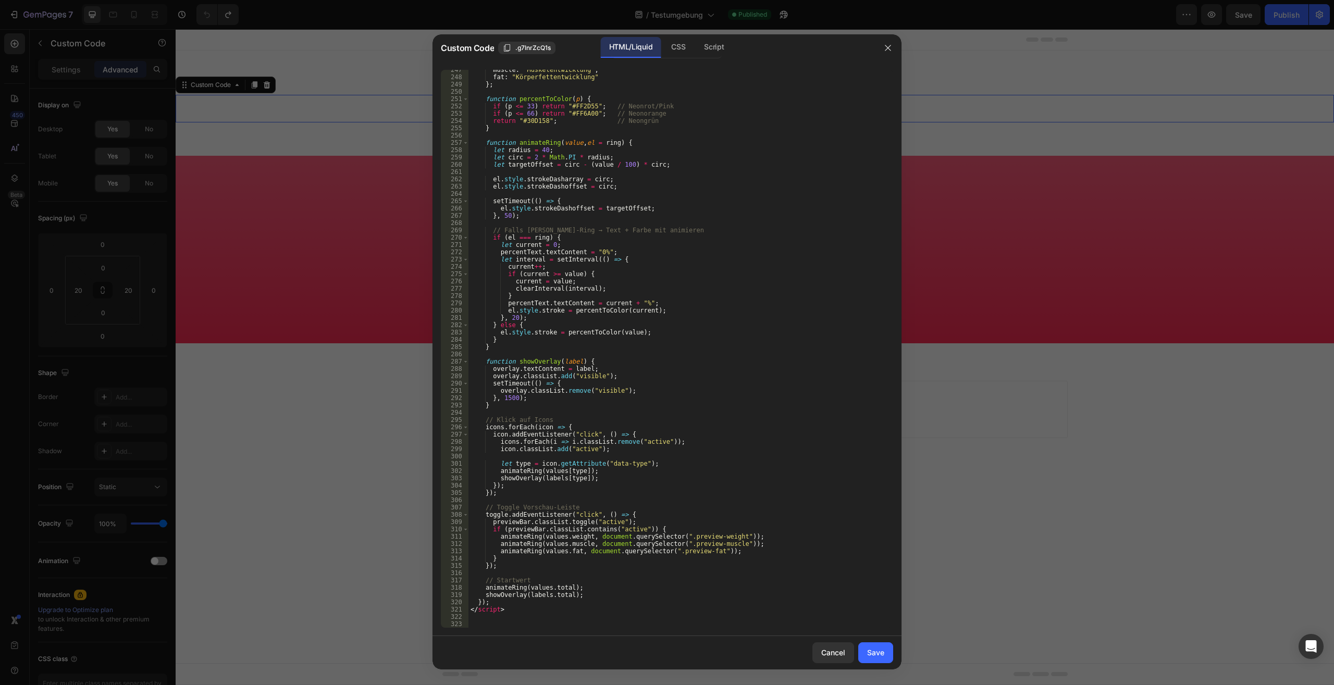
scroll to position [1806, 0]
click at [515, 621] on div "muscle : "Muskelentwicklung" , fat : "Körperfettentwicklung" } ; function perce…" at bounding box center [677, 352] width 416 height 573
click at [889, 41] on button "button" at bounding box center [888, 48] width 17 height 17
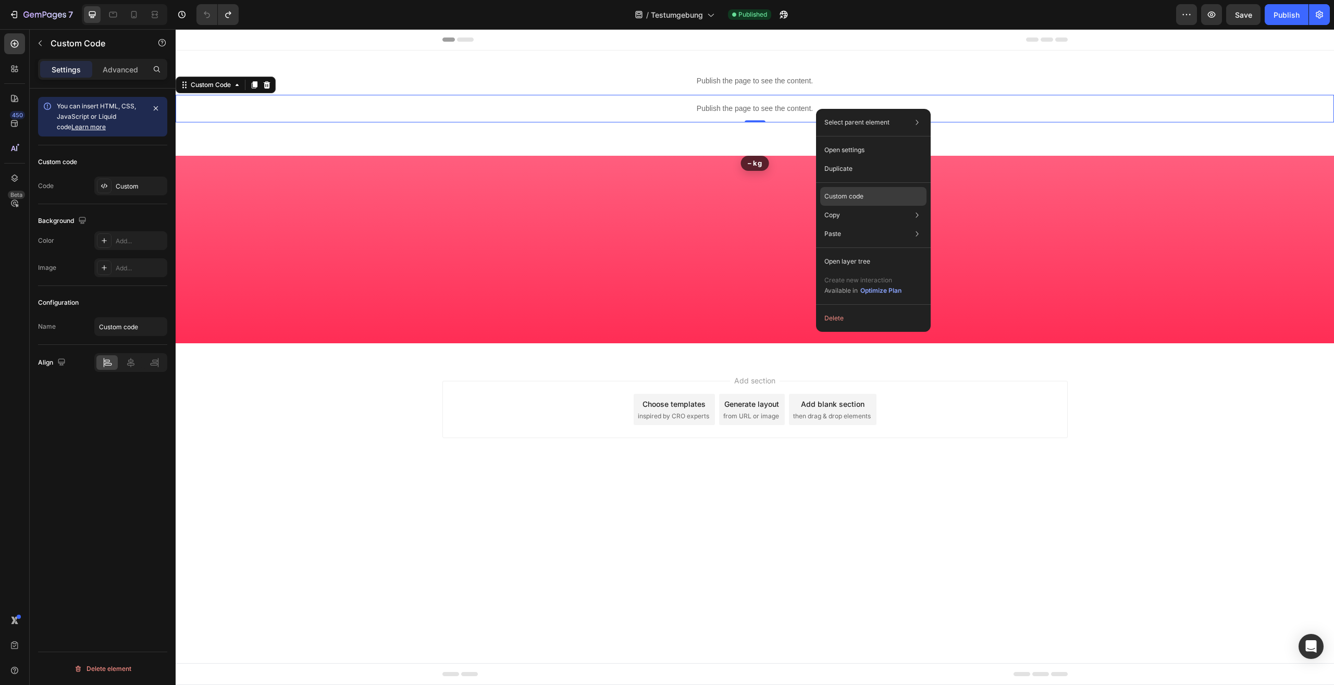
click at [855, 192] on p "Custom code" at bounding box center [843, 196] width 39 height 9
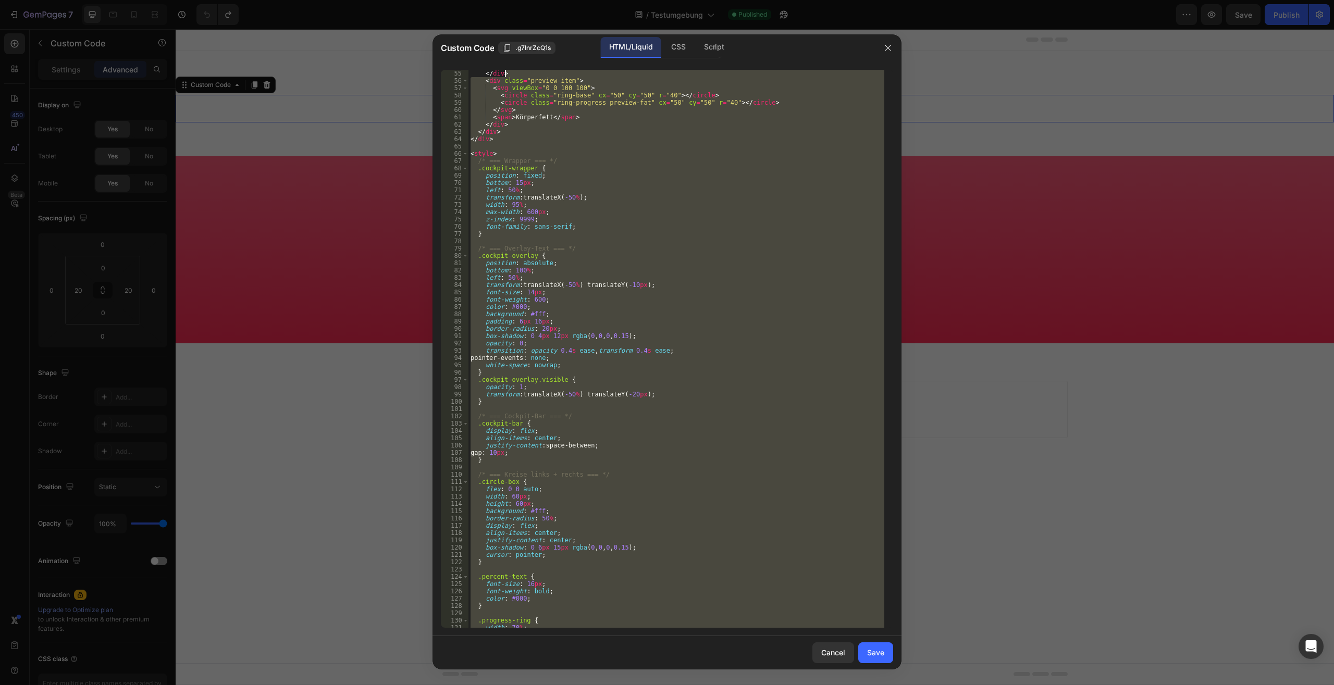
scroll to position [0, 0]
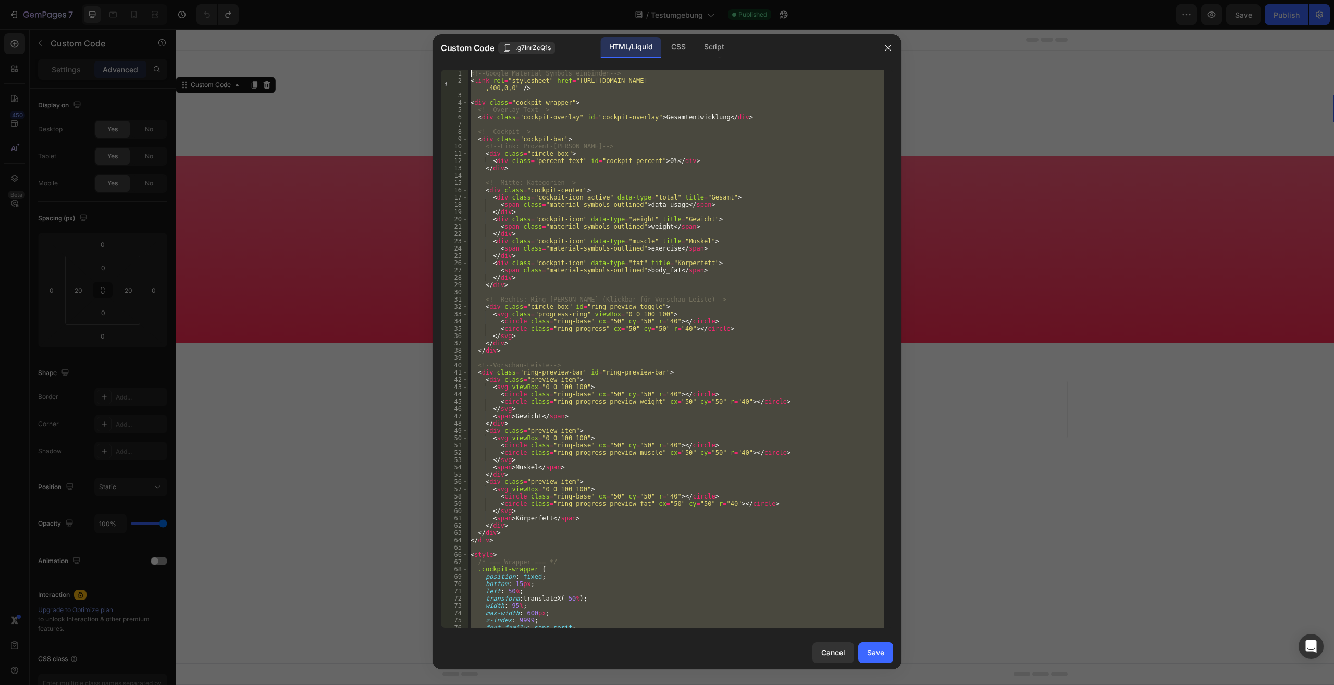
drag, startPoint x: 494, startPoint y: 621, endPoint x: 500, endPoint y: -44, distance: 665.0
click at [500, 70] on div "<!-- Google Material Symbols einbinden --> < link rel = "stylesheet" href = "[U…" at bounding box center [677, 349] width 416 height 558
type textarea "<!-- Google Material Symbols einbinden --> <link rel="stylesheet" href="[URL][D…"
paste textarea
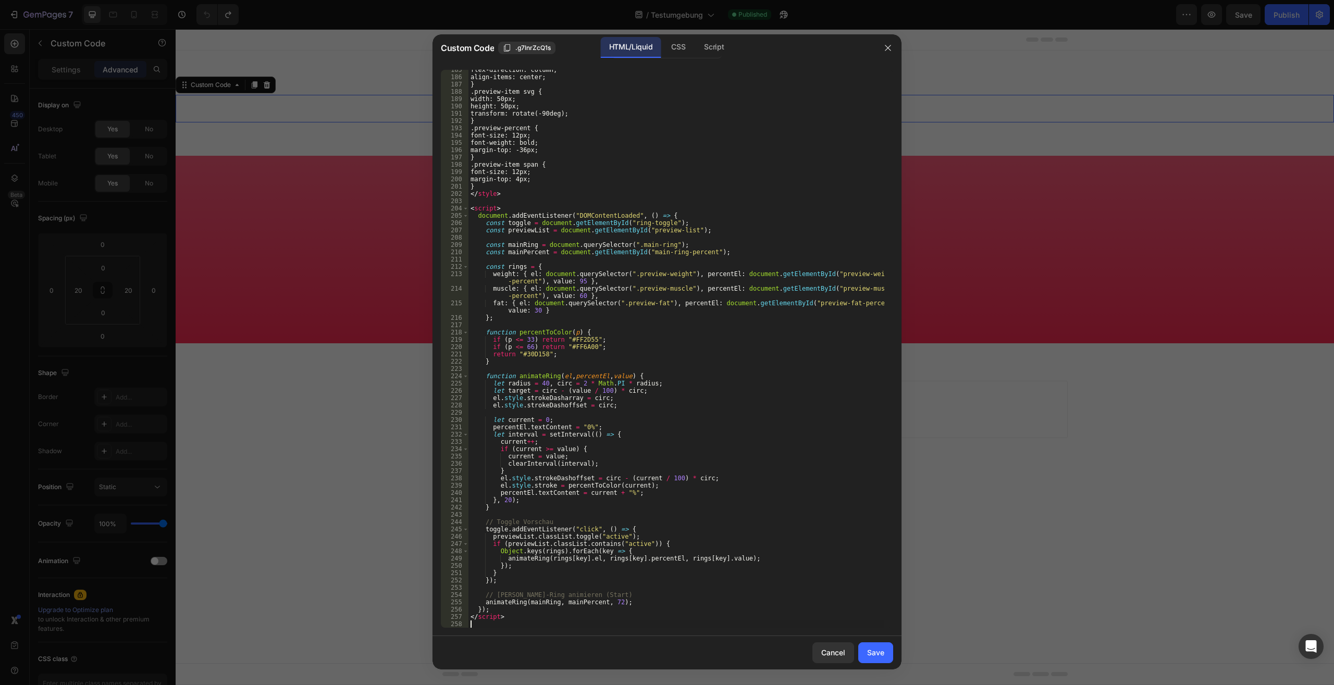
scroll to position [1361, 0]
click at [886, 654] on button "Save" at bounding box center [875, 653] width 35 height 21
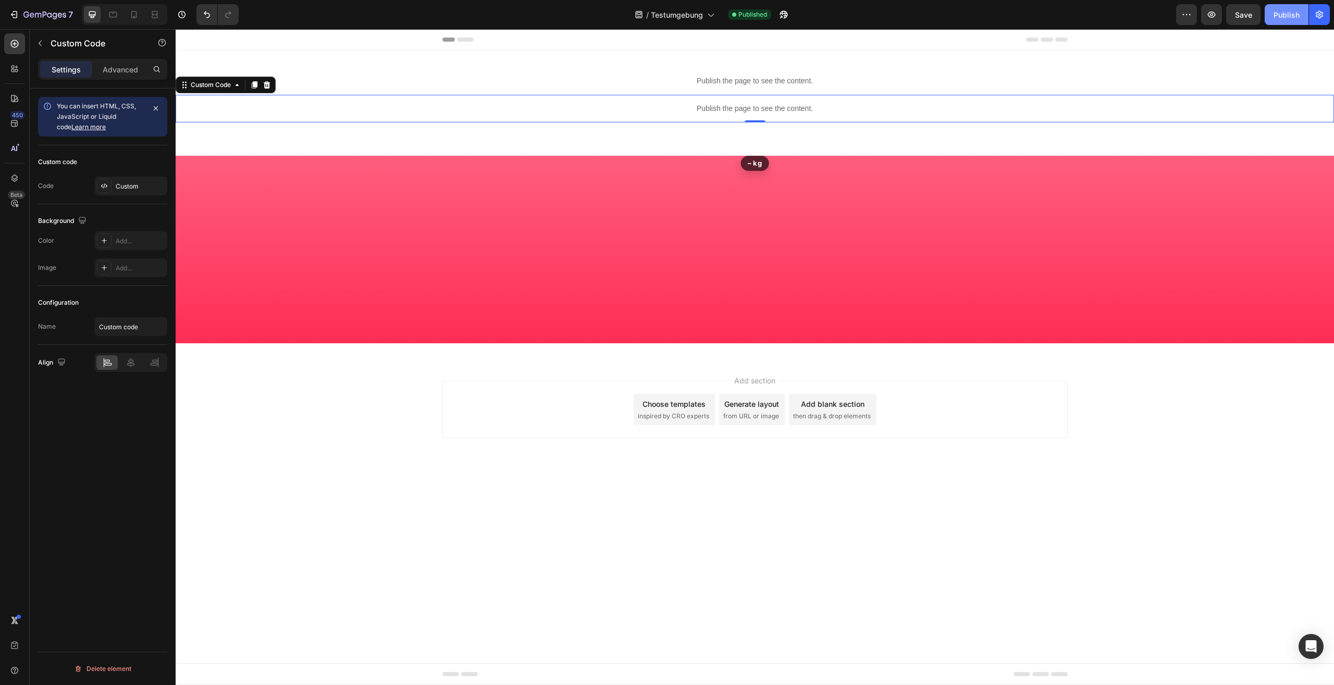
drag, startPoint x: 1296, startPoint y: 9, endPoint x: 1291, endPoint y: 21, distance: 12.4
click at [1296, 9] on button "Publish" at bounding box center [1287, 14] width 44 height 21
